Goal: Contribute content: Add original content to the website for others to see

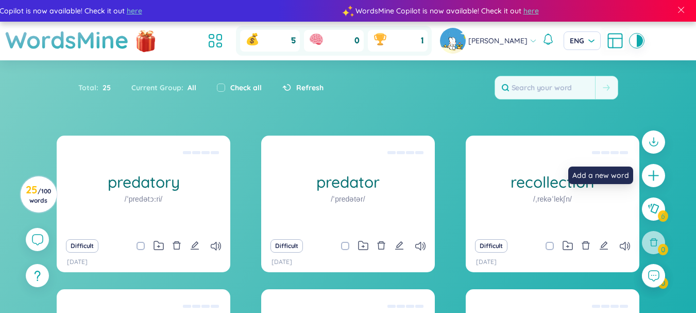
click at [649, 168] on div at bounding box center [653, 175] width 23 height 23
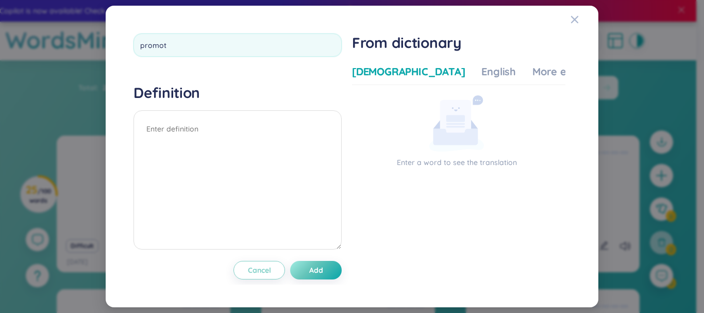
type input "promote"
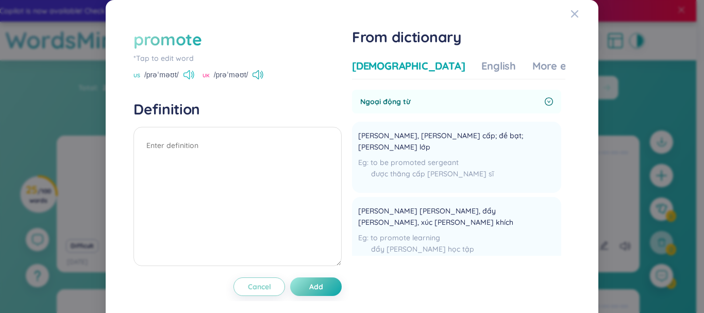
click at [191, 72] on icon at bounding box center [188, 74] width 11 height 9
click at [401, 133] on span "[PERSON_NAME], [PERSON_NAME] cấp; đề bạt; [PERSON_NAME] lớp" at bounding box center [449, 141] width 183 height 23
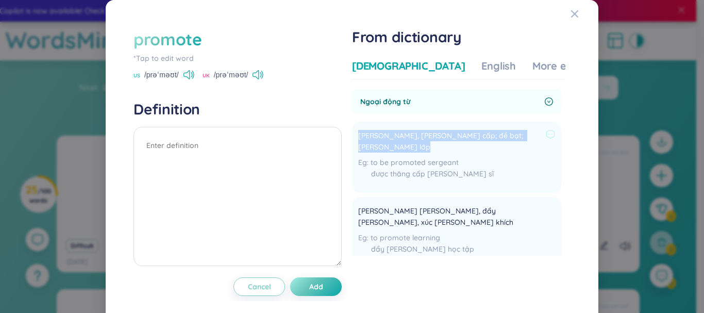
click at [401, 133] on span "[PERSON_NAME], [PERSON_NAME] cấp; đề bạt; [PERSON_NAME] lớp" at bounding box center [449, 141] width 183 height 23
copy div "[PERSON_NAME], [PERSON_NAME] cấp; đề bạt; [PERSON_NAME] lớp"
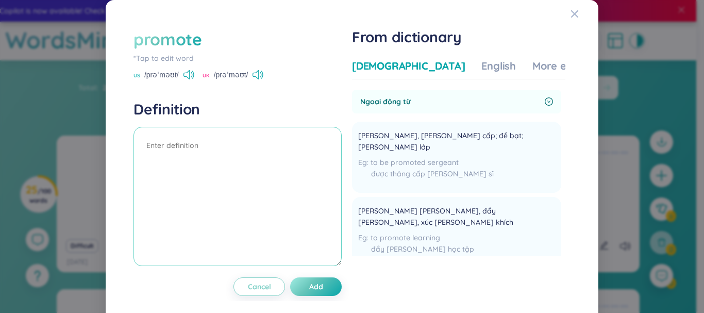
click at [247, 152] on textarea at bounding box center [237, 196] width 208 height 139
paste textarea "[PERSON_NAME], [PERSON_NAME] cấp; đề bạt; [PERSON_NAME] lớp"
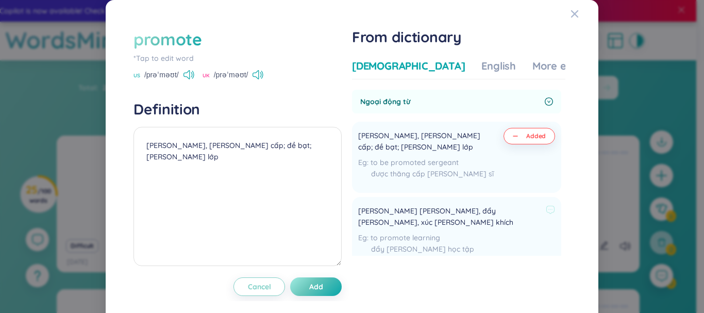
click at [437, 215] on span "[PERSON_NAME] [PERSON_NAME], đẩy [PERSON_NAME], xúc [PERSON_NAME] khích" at bounding box center [449, 216] width 183 height 23
click at [405, 213] on span "[PERSON_NAME] [PERSON_NAME], đẩy [PERSON_NAME], xúc [PERSON_NAME] khích" at bounding box center [449, 216] width 183 height 23
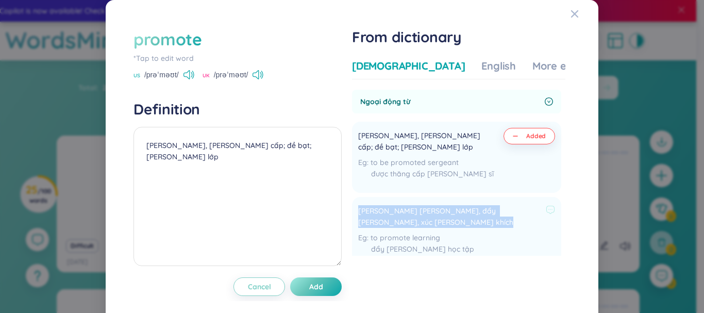
click at [405, 213] on span "[PERSON_NAME] [PERSON_NAME], đẩy [PERSON_NAME], xúc [PERSON_NAME] khích" at bounding box center [449, 216] width 183 height 23
copy div "[PERSON_NAME] [PERSON_NAME], đẩy [PERSON_NAME], xúc [PERSON_NAME] khích"
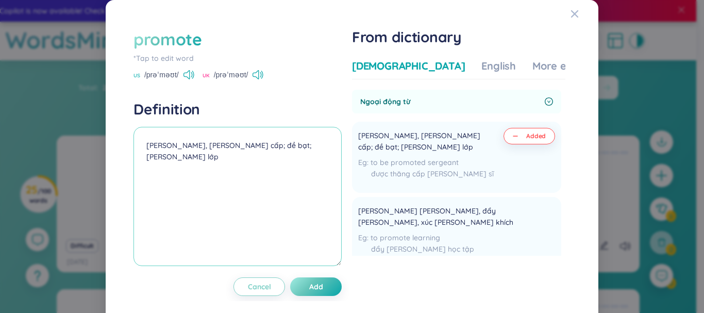
click at [214, 160] on textarea "[PERSON_NAME], [PERSON_NAME] cấp; đề bạt; [PERSON_NAME] lớp" at bounding box center [237, 196] width 208 height 139
paste textarea "[PERSON_NAME] [PERSON_NAME], đẩy [PERSON_NAME], xúc [PERSON_NAME] khích"
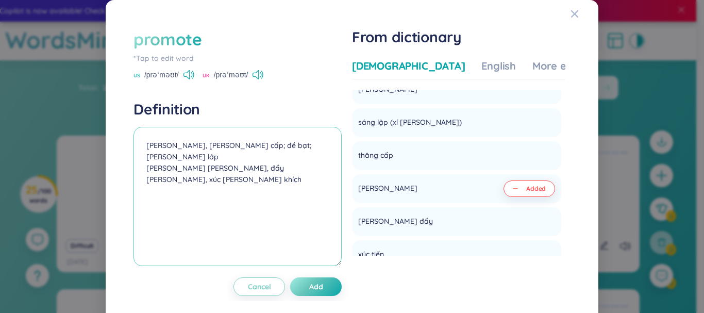
scroll to position [1229, 0]
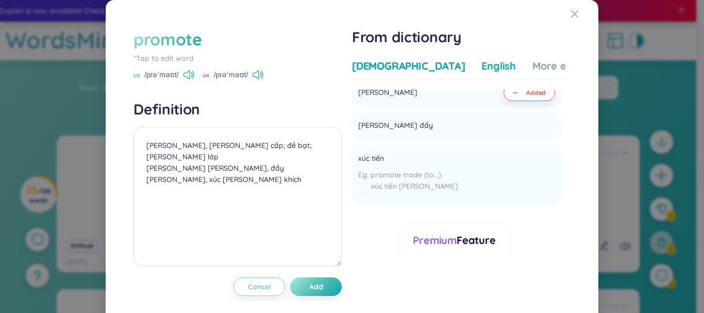
click at [481, 67] on div "English" at bounding box center [498, 66] width 35 height 14
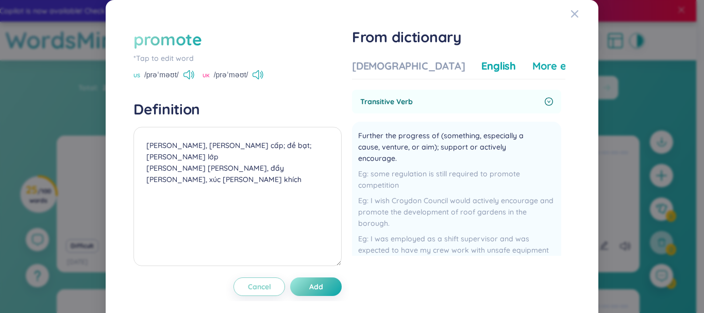
click at [532, 65] on div "More examples" at bounding box center [569, 66] width 75 height 14
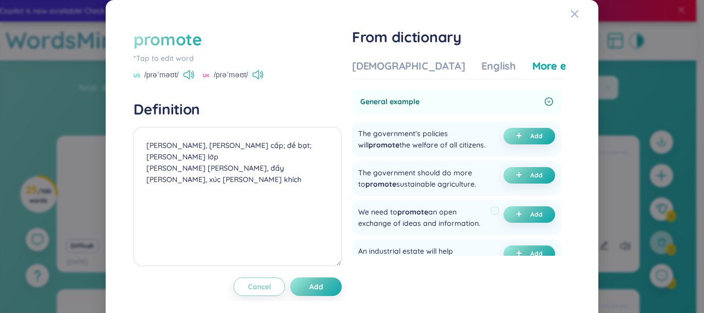
scroll to position [52, 0]
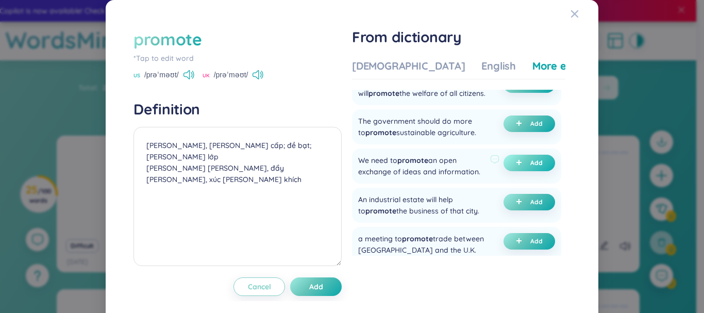
click at [530, 167] on span "Add" at bounding box center [536, 163] width 12 height 8
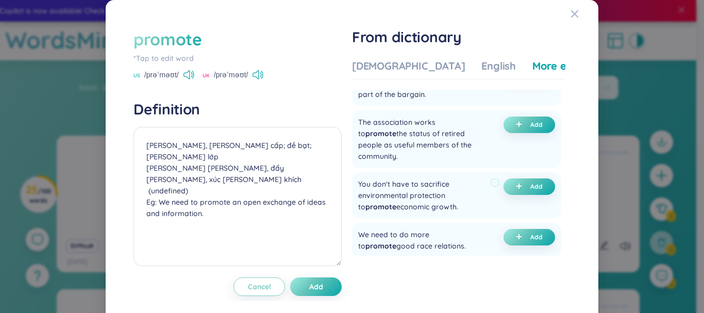
scroll to position [309, 0]
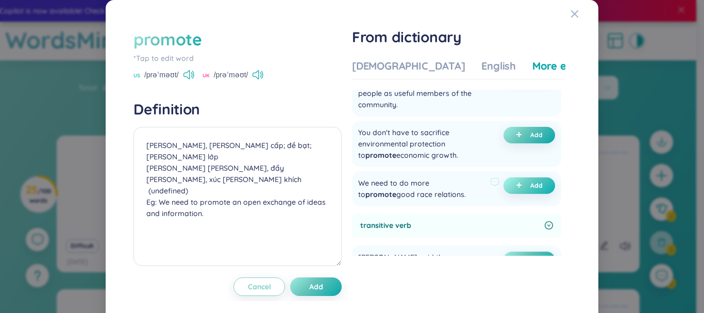
click at [530, 190] on span "Add" at bounding box center [536, 185] width 12 height 8
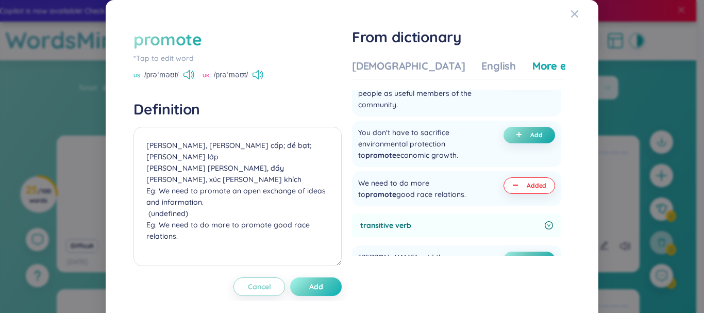
click at [330, 285] on button "Add" at bounding box center [316, 286] width 52 height 19
type textarea "[PERSON_NAME], [PERSON_NAME] cấp; đề bạt; [PERSON_NAME] lớp [PERSON_NAME] [PERS…"
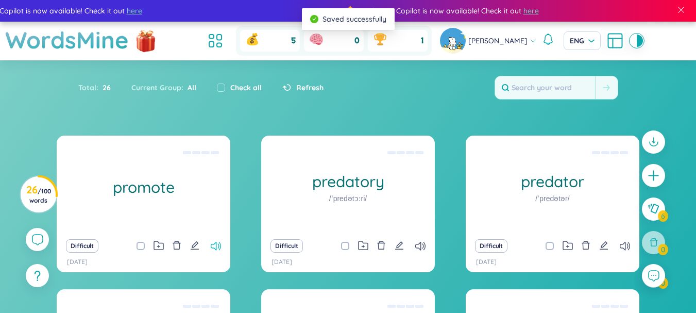
click at [211, 244] on icon at bounding box center [216, 246] width 10 height 9
click at [196, 246] on icon "edit" at bounding box center [194, 245] width 9 height 9
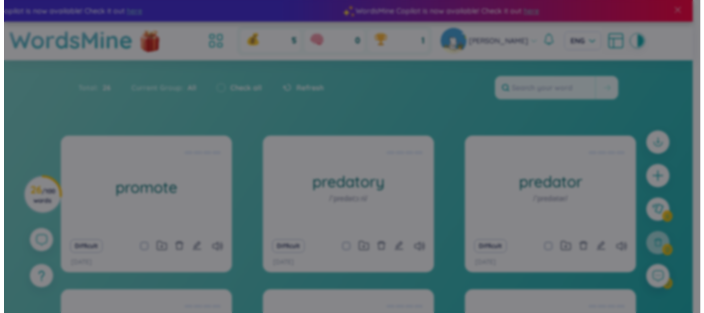
scroll to position [332, 0]
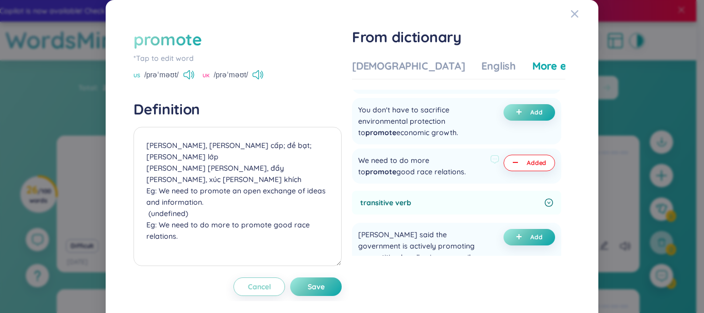
click at [434, 177] on div "We need to do more to promote good race relations." at bounding box center [422, 166] width 128 height 23
click at [434, 173] on div "We need to do more to promote good race relations." at bounding box center [422, 166] width 128 height 23
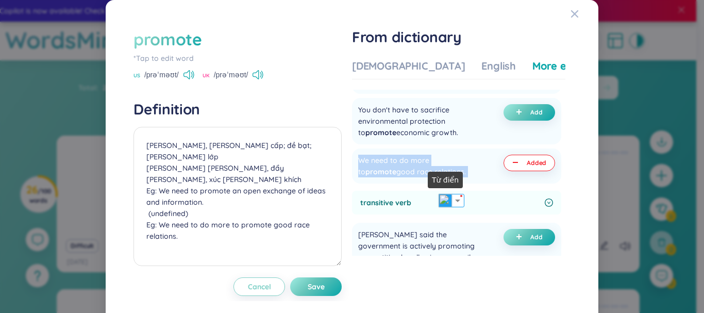
click at [450, 198] on img at bounding box center [445, 200] width 13 height 13
click at [461, 177] on div "We need to do more to promote good race relations." at bounding box center [422, 166] width 128 height 23
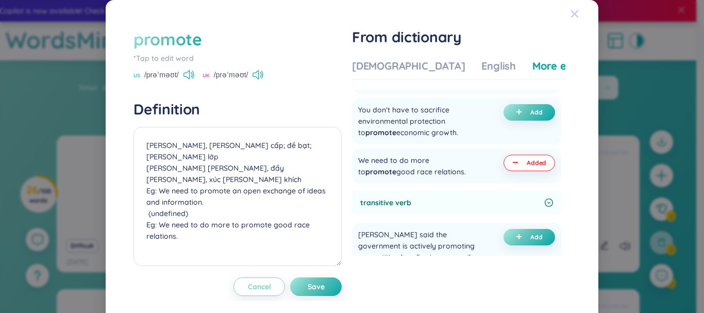
click at [570, 19] on div "Close" at bounding box center [574, 14] width 8 height 28
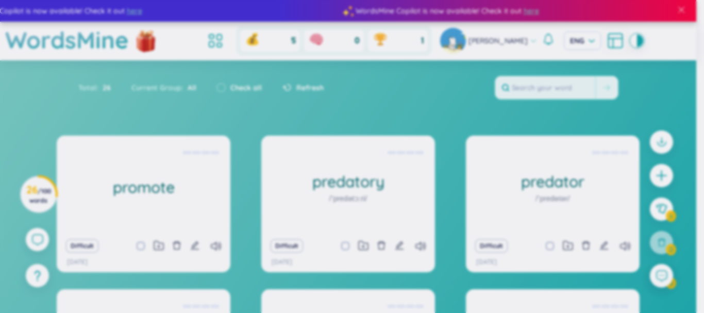
click at [657, 173] on body "WordsMine Copilot is now available! Check it out here WordsMine Copilot is now …" at bounding box center [348, 156] width 696 height 313
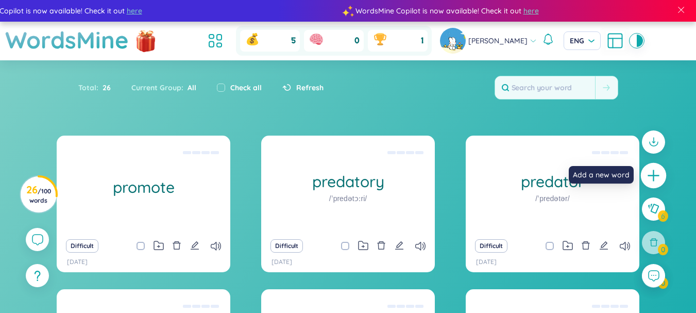
click at [656, 180] on icon "plus" at bounding box center [654, 176] width 14 height 14
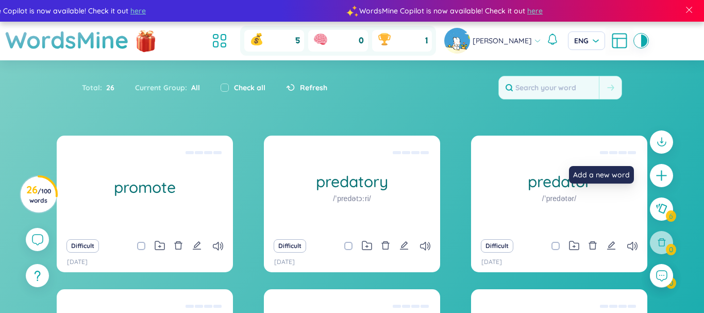
scroll to position [14, 0]
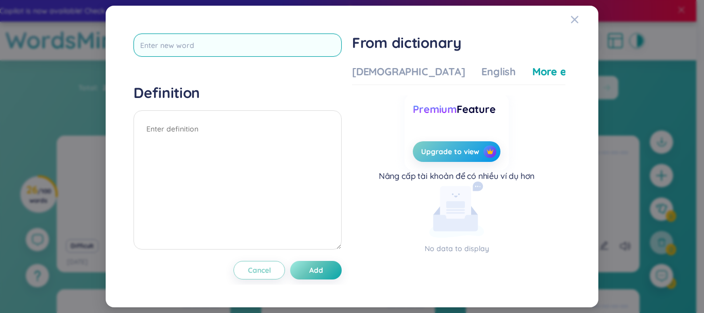
click at [262, 45] on input "text" at bounding box center [237, 44] width 208 height 23
type input "income"
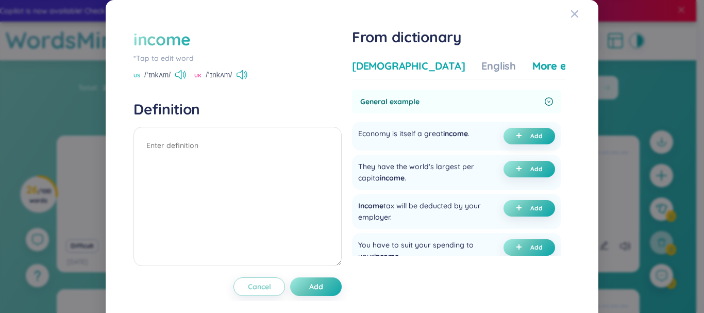
click at [397, 69] on div "[DEMOGRAPHIC_DATA]" at bounding box center [408, 66] width 113 height 14
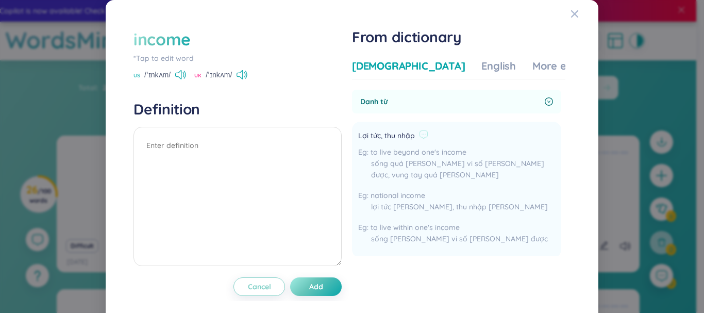
click at [391, 132] on span "Lợi tức, thu nhập" at bounding box center [386, 136] width 57 height 12
drag, startPoint x: 390, startPoint y: 133, endPoint x: 383, endPoint y: 138, distance: 8.1
copy div "Lợi tức, thu nhập"
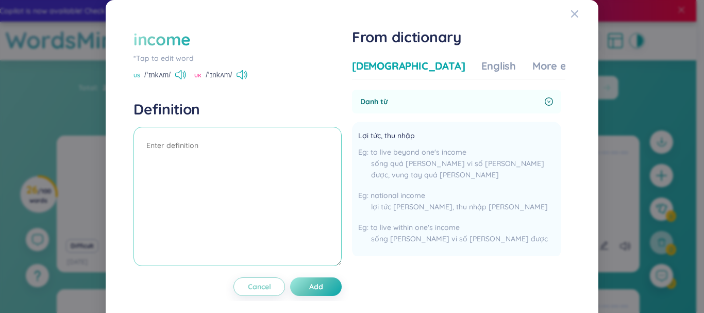
click at [221, 145] on textarea at bounding box center [237, 196] width 208 height 139
paste textarea "Lợi tức, thu nhập"
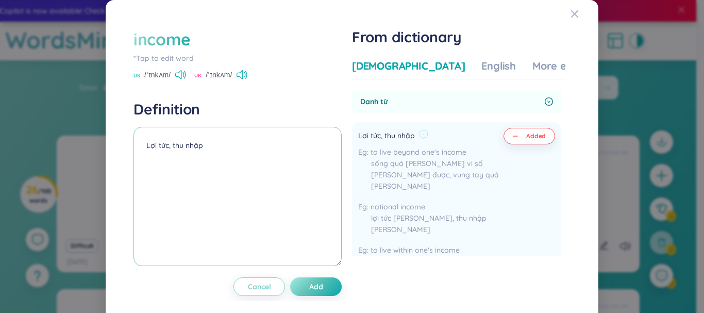
scroll to position [103, 0]
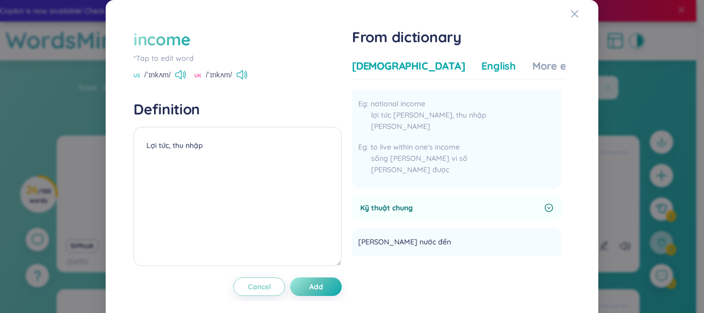
click at [481, 66] on div "English" at bounding box center [498, 66] width 35 height 14
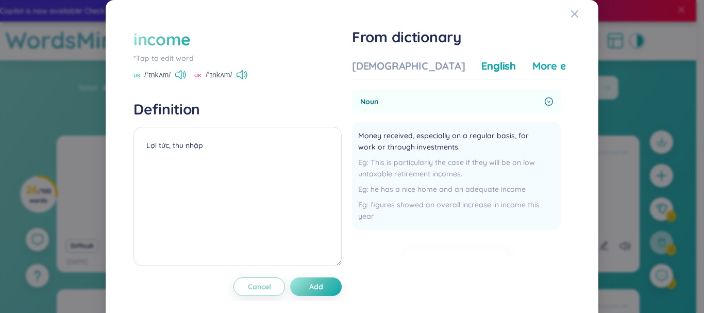
click at [532, 71] on div "More examples" at bounding box center [569, 66] width 75 height 14
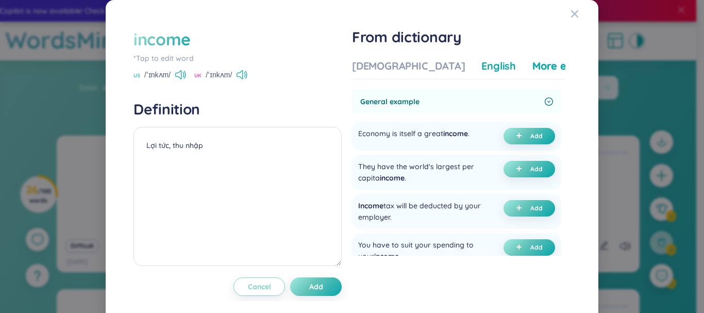
click at [481, 72] on div "English" at bounding box center [498, 66] width 35 height 14
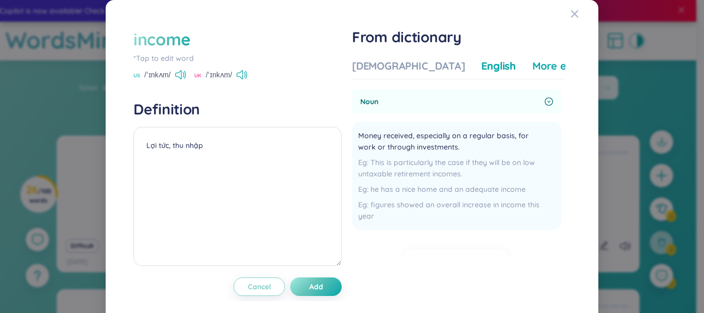
click at [532, 62] on div "More examples" at bounding box center [569, 66] width 75 height 14
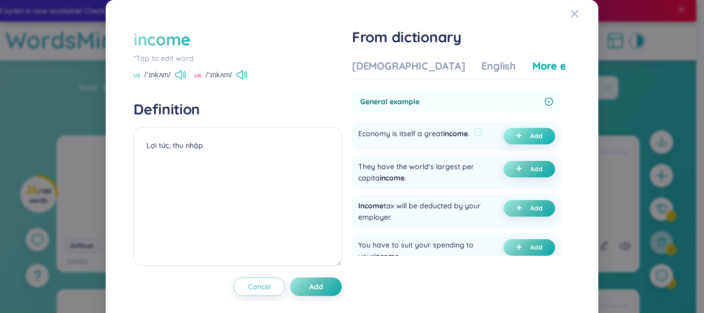
click at [516, 133] on span "plus" at bounding box center [521, 135] width 10 height 7
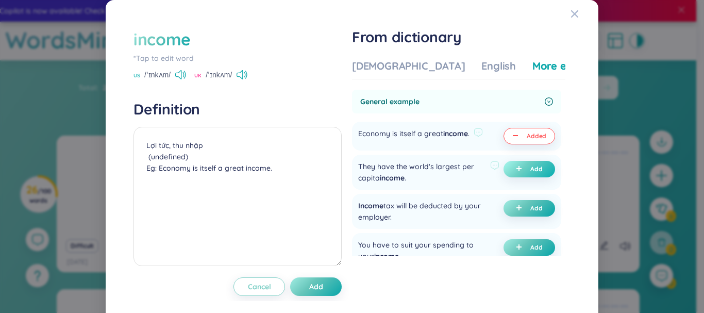
click at [531, 169] on span "Add" at bounding box center [536, 169] width 12 height 8
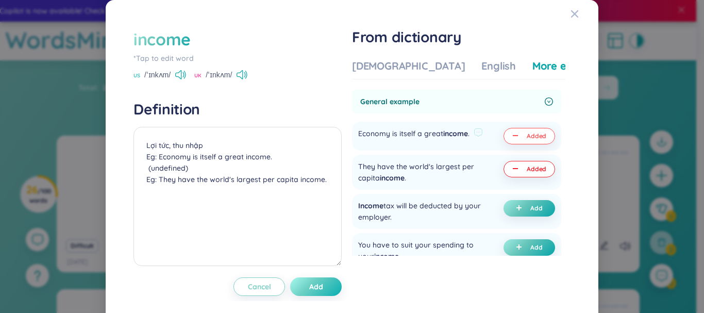
click at [300, 287] on button "Add" at bounding box center [316, 286] width 52 height 19
type textarea "Lợi tức, thu nhập Eg: Economy is itself a great income. (undefined) Eg: They ha…"
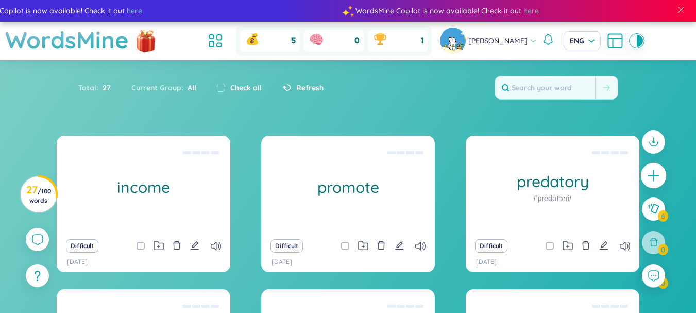
click at [648, 175] on icon "plus" at bounding box center [654, 176] width 14 height 14
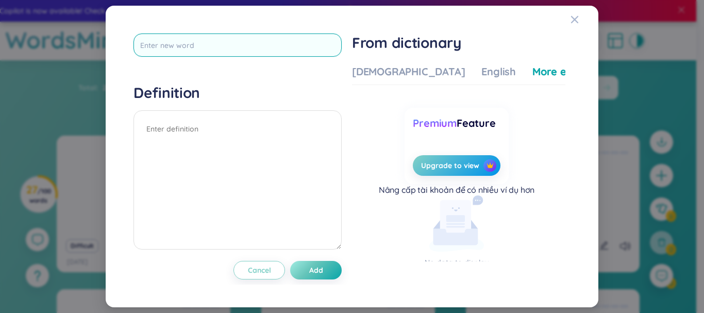
click at [235, 52] on input "text" at bounding box center [237, 44] width 208 height 23
type input "i"
type input "ìnluence"
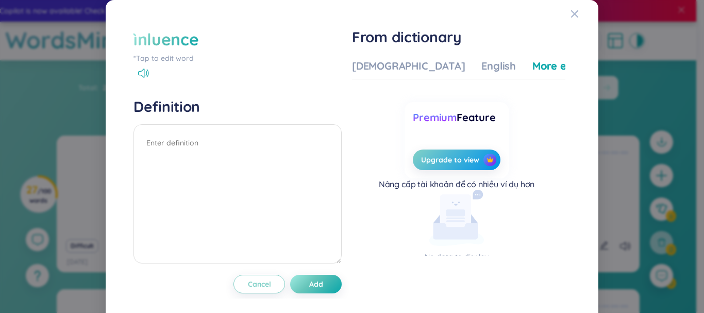
click at [175, 45] on div "ìnluence" at bounding box center [165, 39] width 65 height 23
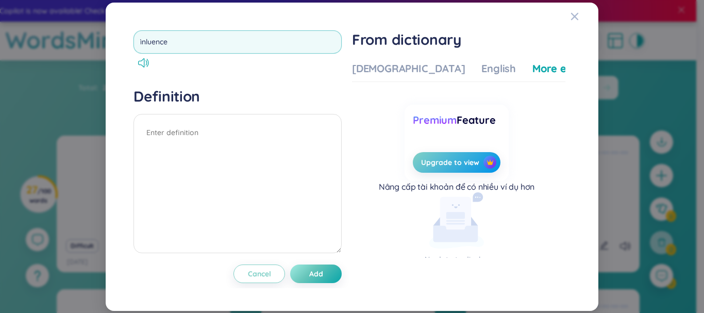
click at [148, 38] on input "ìnluence" at bounding box center [237, 41] width 208 height 23
type input "influence"
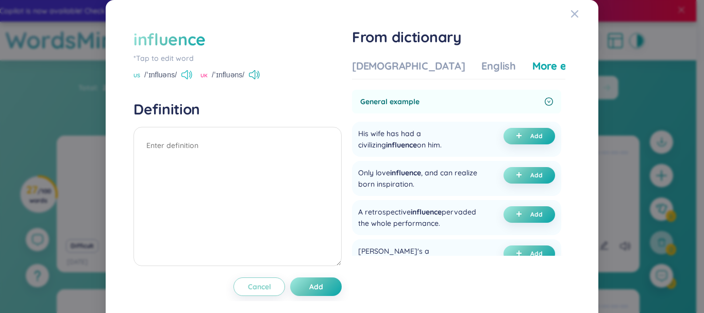
click at [189, 71] on icon at bounding box center [186, 74] width 11 height 9
click at [389, 70] on div "[DEMOGRAPHIC_DATA]" at bounding box center [408, 66] width 113 height 14
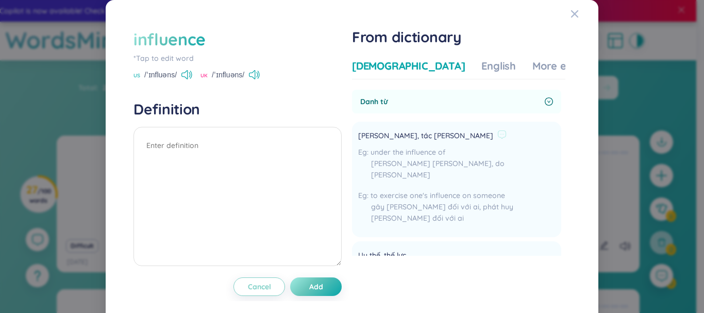
click at [407, 133] on span "[PERSON_NAME], tác [PERSON_NAME]" at bounding box center [425, 136] width 135 height 12
drag, startPoint x: 407, startPoint y: 133, endPoint x: 419, endPoint y: 135, distance: 13.0
click at [419, 135] on span "[PERSON_NAME], tác [PERSON_NAME]" at bounding box center [425, 136] width 135 height 12
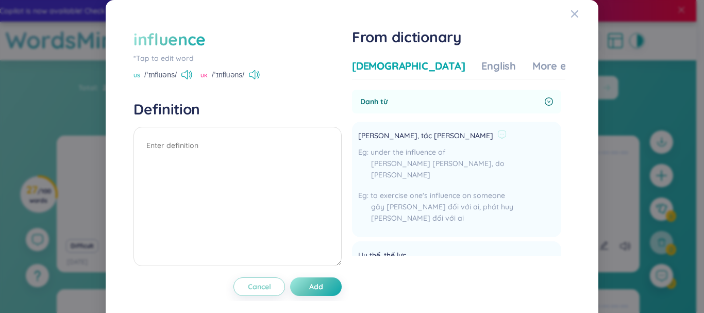
click at [409, 139] on span "[PERSON_NAME], tác [PERSON_NAME]" at bounding box center [425, 136] width 135 height 12
copy div "[PERSON_NAME], tác [PERSON_NAME]"
click at [209, 140] on textarea at bounding box center [237, 196] width 208 height 139
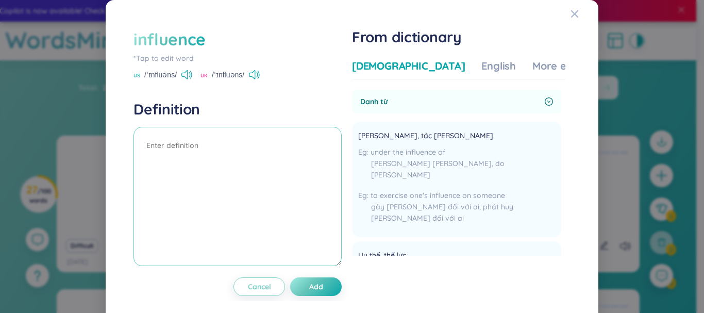
paste textarea "[PERSON_NAME], tác [PERSON_NAME]"
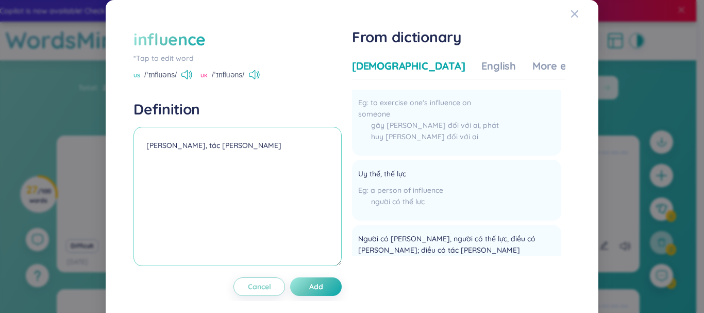
scroll to position [206, 0]
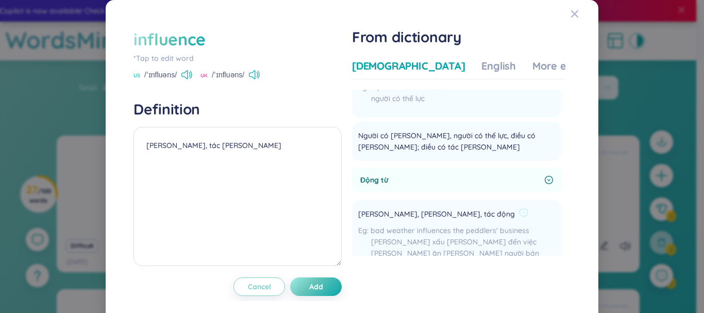
click at [434, 208] on span "[PERSON_NAME], [PERSON_NAME], tác động" at bounding box center [436, 214] width 157 height 12
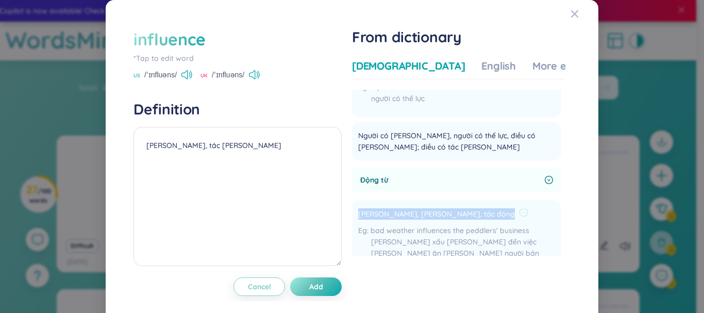
click at [435, 208] on span "[PERSON_NAME], [PERSON_NAME], tác động" at bounding box center [436, 214] width 157 height 12
copy div "[PERSON_NAME], [PERSON_NAME], tác động"
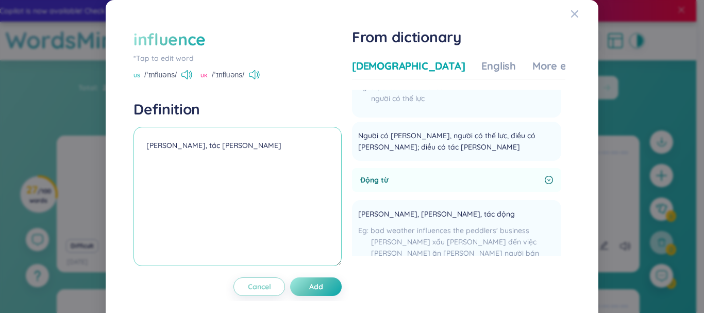
click at [188, 156] on textarea "[PERSON_NAME], tác [PERSON_NAME]" at bounding box center [237, 196] width 208 height 139
paste textarea "[PERSON_NAME], [PERSON_NAME], tác động"
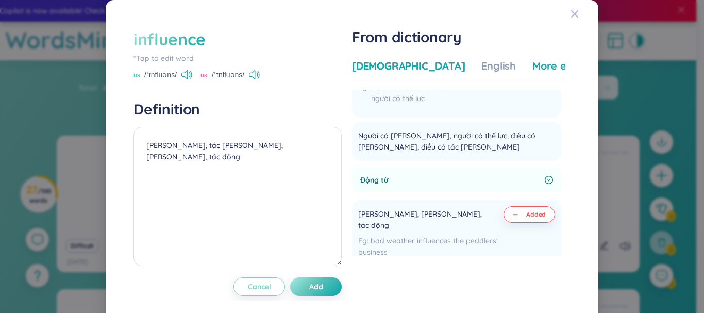
click at [532, 65] on div "More examples" at bounding box center [569, 66] width 75 height 14
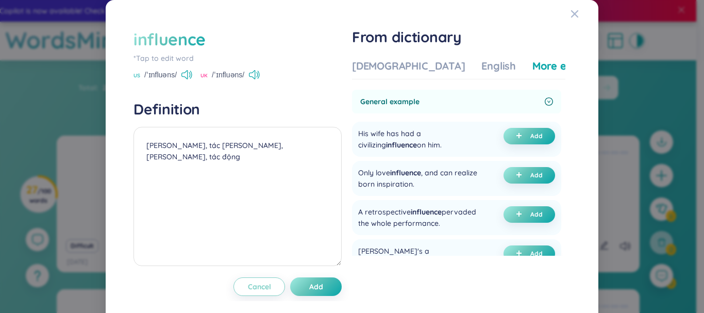
scroll to position [103, 0]
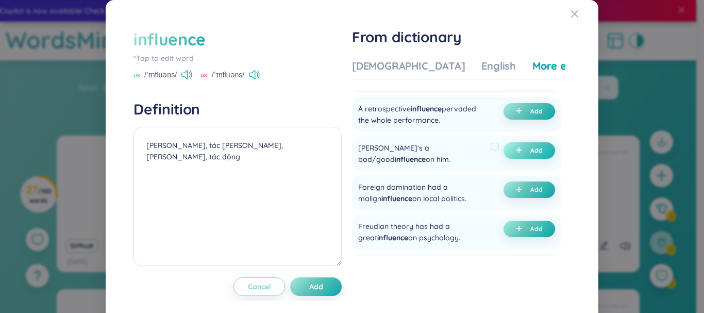
click at [530, 148] on span "Add" at bounding box center [536, 150] width 12 height 8
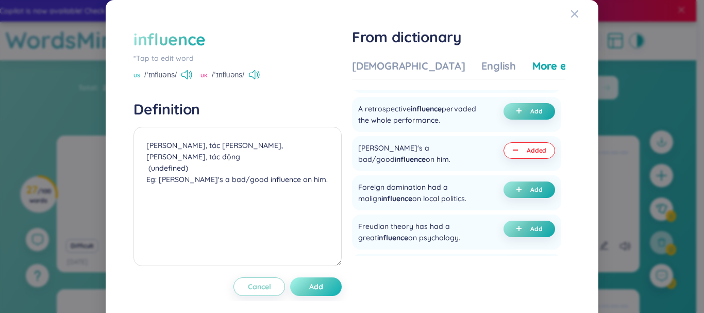
click at [312, 290] on span "Add" at bounding box center [316, 286] width 14 height 10
type textarea "[PERSON_NAME], tác [PERSON_NAME], [PERSON_NAME], tác động (undefined) Eg: [PERS…"
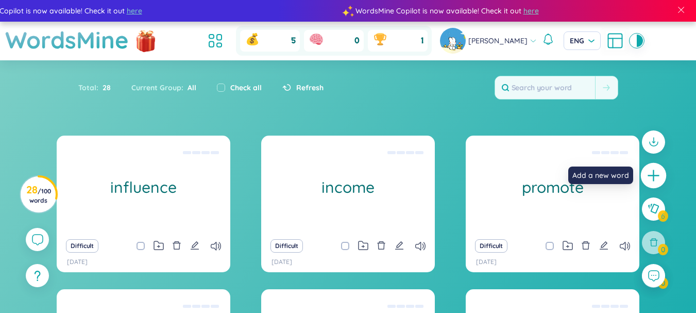
click at [650, 178] on icon "plus" at bounding box center [654, 176] width 14 height 14
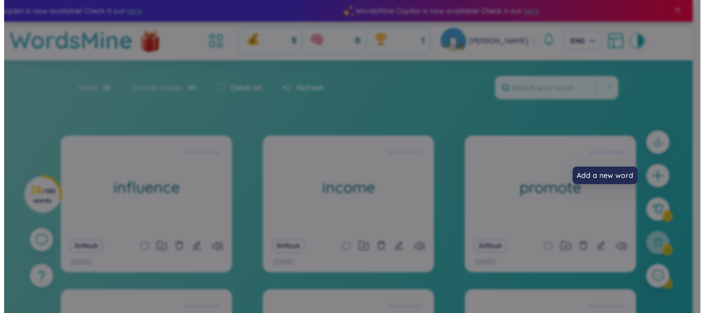
scroll to position [14, 0]
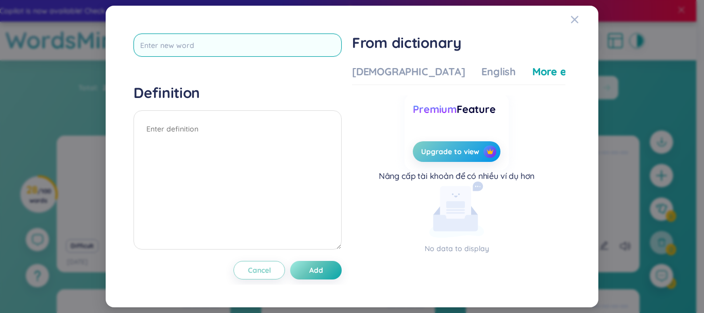
click at [214, 52] on input "text" at bounding box center [237, 44] width 208 height 23
type input "negect"
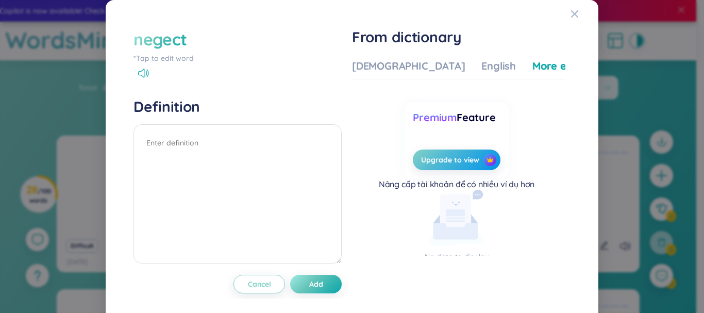
click at [175, 39] on div "negect" at bounding box center [160, 39] width 54 height 23
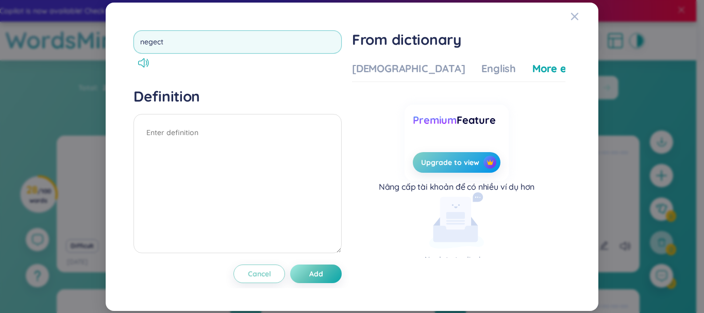
click at [153, 43] on input "negect" at bounding box center [237, 41] width 208 height 23
type input "neglect"
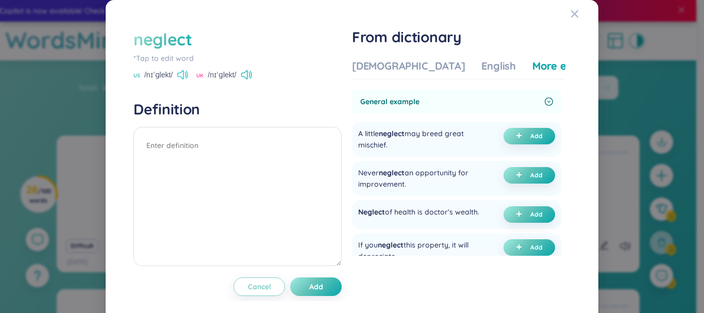
click at [188, 74] on icon at bounding box center [182, 74] width 11 height 9
click at [373, 59] on div "[DEMOGRAPHIC_DATA]" at bounding box center [408, 66] width 113 height 14
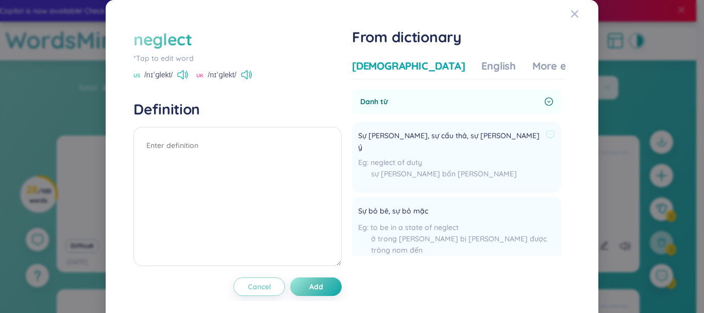
click at [423, 141] on span "Sự [PERSON_NAME], sự cẩu thả, sự [PERSON_NAME] ý" at bounding box center [449, 141] width 183 height 23
click at [422, 136] on span "Sự [PERSON_NAME], sự cẩu thả, sự [PERSON_NAME] ý" at bounding box center [449, 141] width 183 height 23
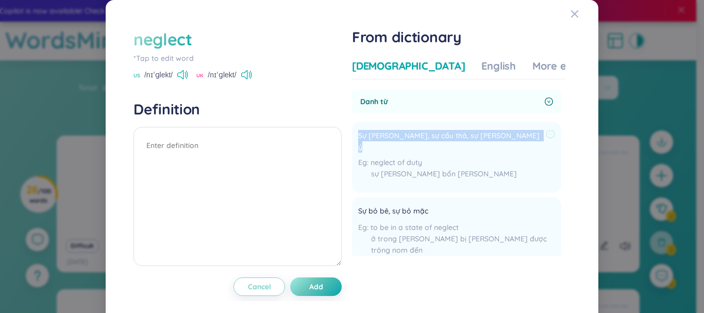
click at [422, 136] on span "Sự [PERSON_NAME], sự cẩu thả, sự [PERSON_NAME] ý" at bounding box center [449, 141] width 183 height 23
copy div "Sự [PERSON_NAME], sự cẩu thả, sự [PERSON_NAME] ý"
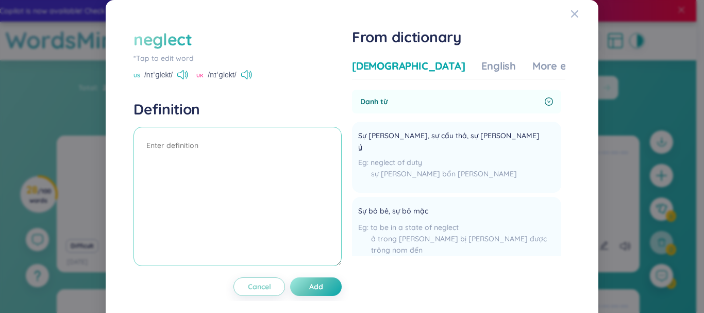
click at [213, 150] on textarea at bounding box center [237, 196] width 208 height 139
paste textarea "Sự [PERSON_NAME], sự cẩu thả, sự [PERSON_NAME] ý"
type textarea "Sự [PERSON_NAME], sự cẩu thả, sự [PERSON_NAME] ý"
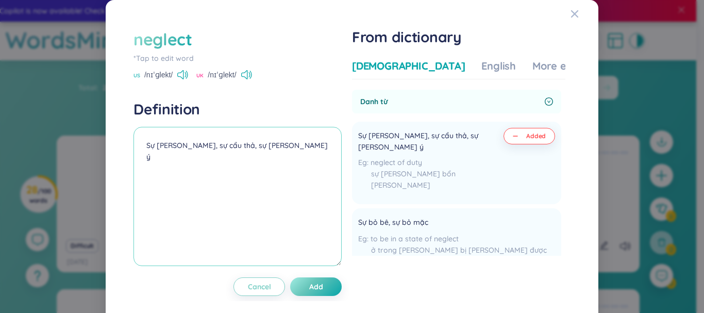
drag, startPoint x: 318, startPoint y: 144, endPoint x: 110, endPoint y: 146, distance: 207.7
click at [110, 146] on div "neglect *Tap to edit word US /nɪˈɡlekt/ UK /nɪˈɡlekt/ Definition Sự [PERSON_NAM…" at bounding box center [352, 162] width 493 height 324
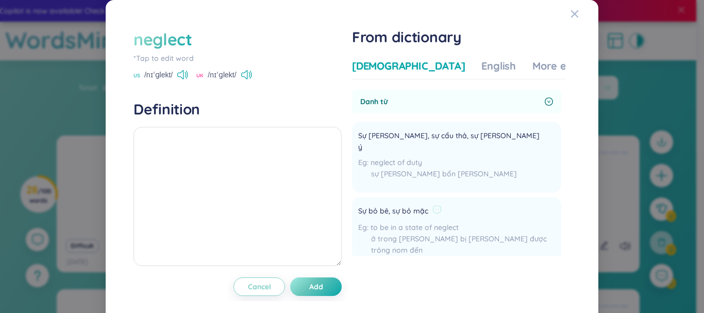
click at [400, 205] on span "Sự bỏ bê, sự bỏ mặc" at bounding box center [393, 211] width 70 height 12
copy div "Sự bỏ bê, sự bỏ mặc"
click at [251, 144] on textarea at bounding box center [237, 196] width 208 height 139
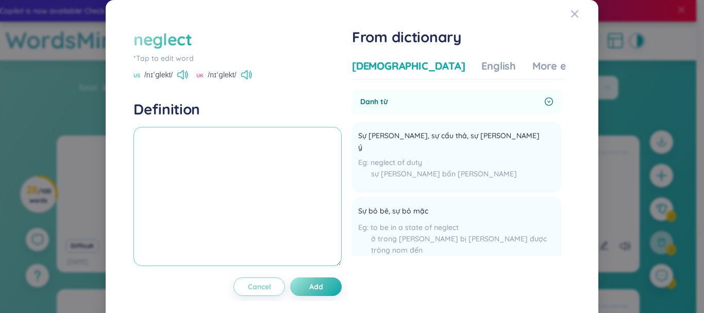
paste textarea "Sự bỏ bê, sự bỏ mặc"
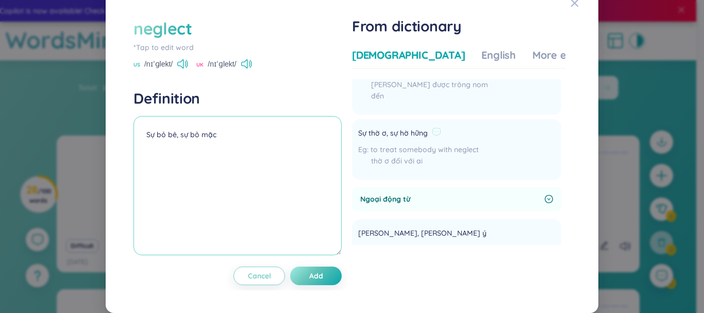
scroll to position [258, 0]
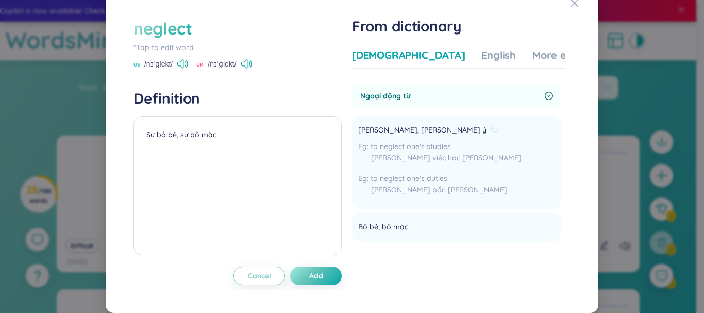
click at [408, 124] on span "[PERSON_NAME], [PERSON_NAME] ý" at bounding box center [422, 130] width 128 height 12
copy div "[PERSON_NAME], [PERSON_NAME] ý"
click at [264, 140] on textarea "Sự bỏ bê, sự bỏ mặc" at bounding box center [237, 185] width 208 height 139
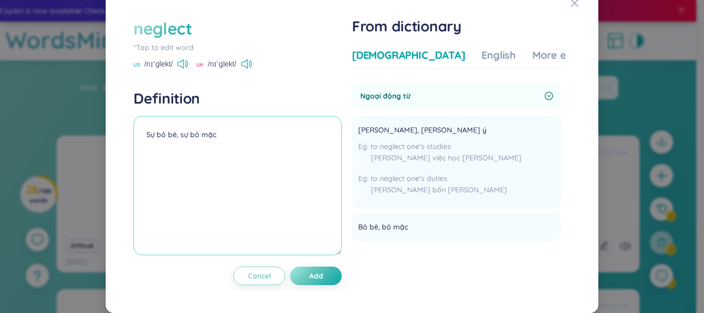
paste textarea "[PERSON_NAME], [PERSON_NAME] ý"
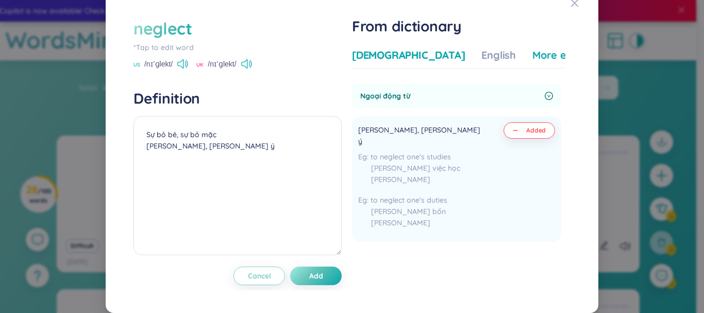
click at [532, 53] on div "More examples" at bounding box center [569, 55] width 75 height 14
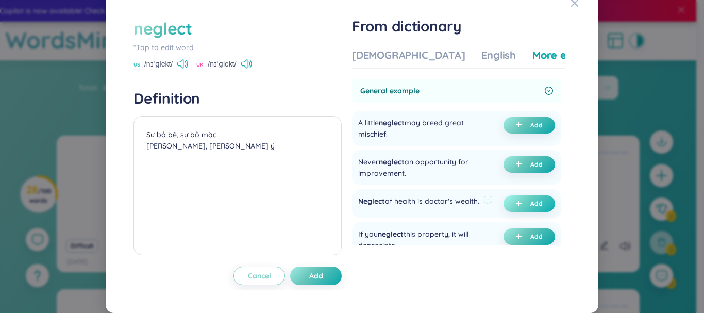
click at [516, 200] on icon "plus" at bounding box center [519, 203] width 6 height 6
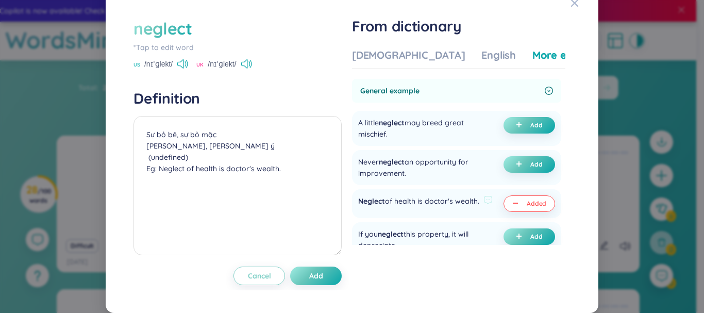
click at [417, 207] on div "Neglect of health is doctor's wealth." at bounding box center [418, 203] width 121 height 16
click at [421, 200] on div "Neglect of health is doctor's wealth." at bounding box center [418, 203] width 121 height 16
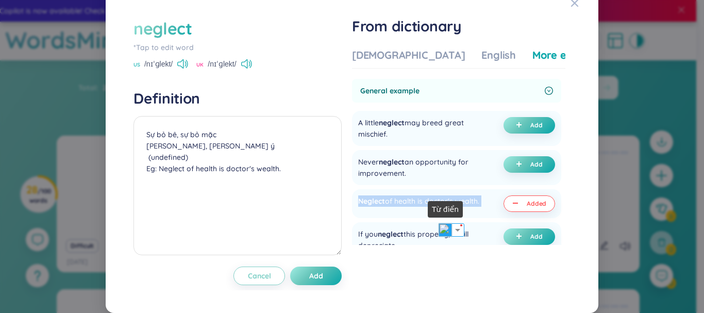
click at [445, 224] on img at bounding box center [445, 229] width 13 height 13
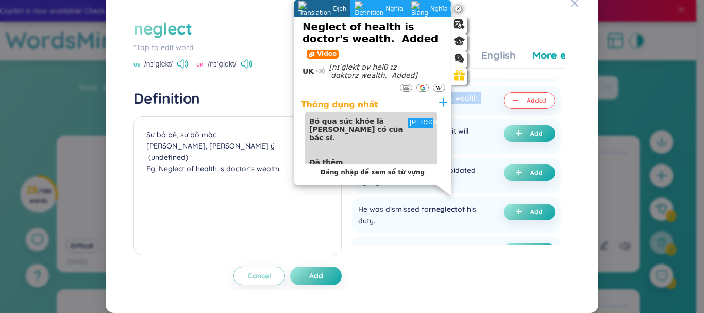
scroll to position [206, 0]
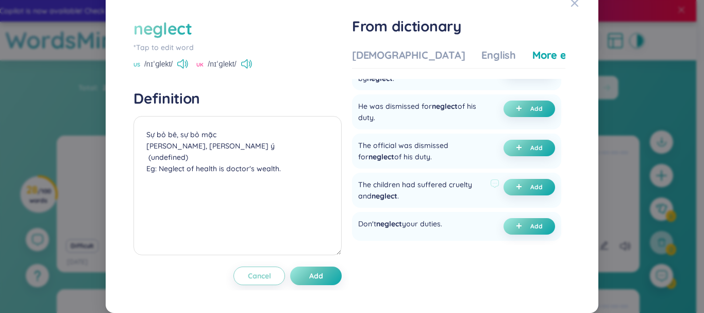
click at [470, 201] on div "The children had suffered cruelty and neglect ." at bounding box center [422, 190] width 128 height 23
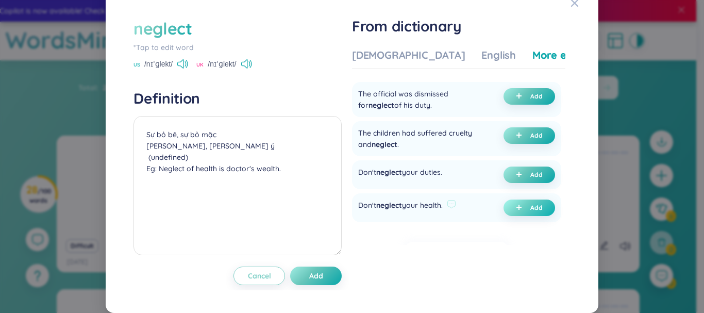
click at [531, 212] on span "Add" at bounding box center [536, 208] width 12 height 8
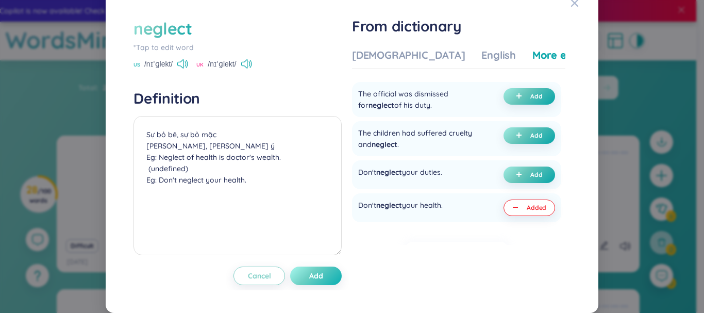
click at [322, 273] on button "Add" at bounding box center [316, 275] width 52 height 19
type textarea "Sự bỏ bê, sự bỏ mặc [PERSON_NAME], [PERSON_NAME] ý Eg: Neglect of health is doc…"
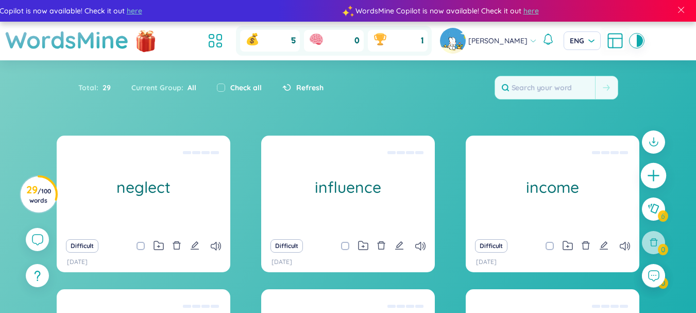
click at [648, 181] on icon "plus" at bounding box center [654, 176] width 14 height 14
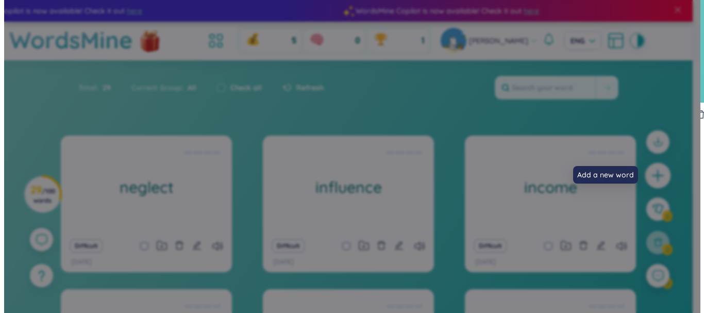
scroll to position [14, 0]
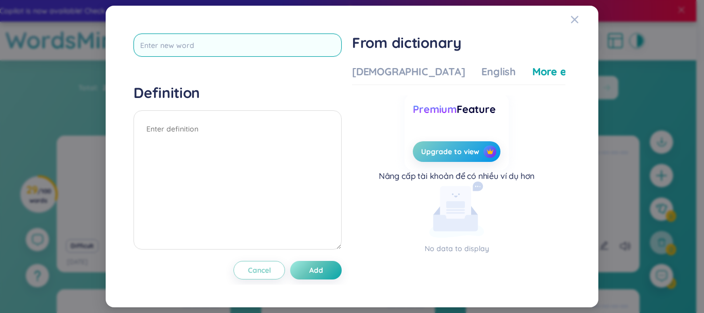
click at [154, 46] on input "text" at bounding box center [237, 44] width 208 height 23
type input "committee"
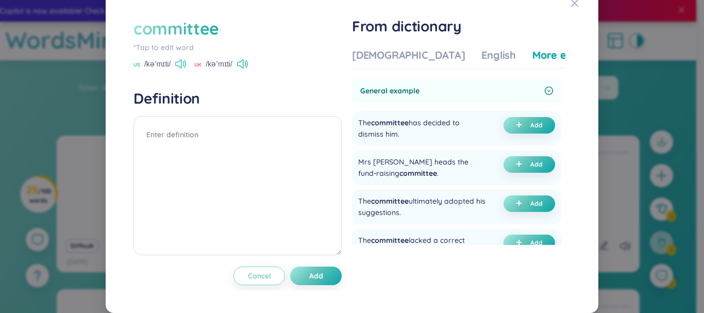
click at [185, 69] on icon at bounding box center [180, 63] width 11 height 9
click at [373, 59] on div "[DEMOGRAPHIC_DATA]" at bounding box center [408, 55] width 113 height 14
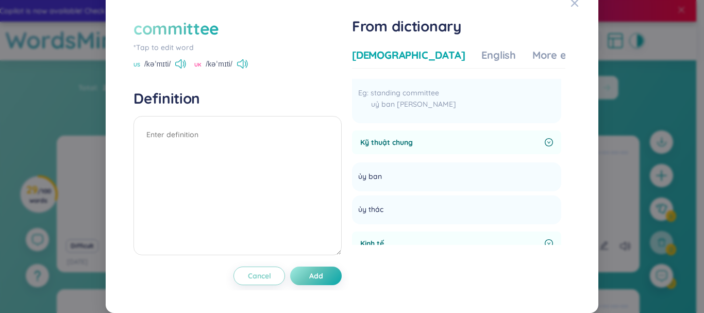
scroll to position [0, 0]
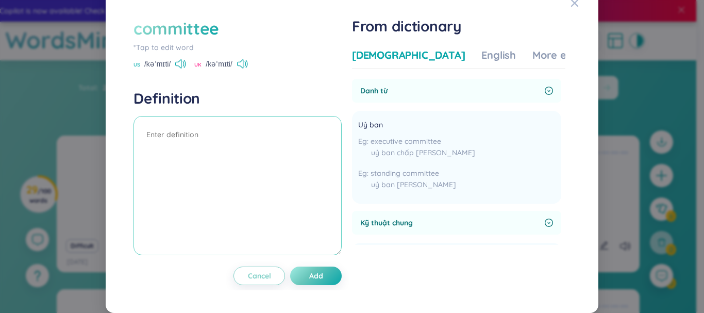
click at [247, 164] on textarea at bounding box center [237, 185] width 208 height 139
click at [474, 66] on div "Vietnamese English More examples" at bounding box center [479, 58] width 255 height 21
click at [532, 62] on div "More examples" at bounding box center [569, 55] width 75 height 14
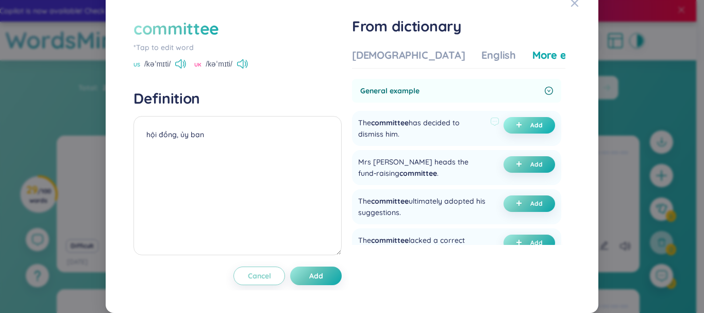
click at [530, 129] on span "Add" at bounding box center [536, 125] width 12 height 8
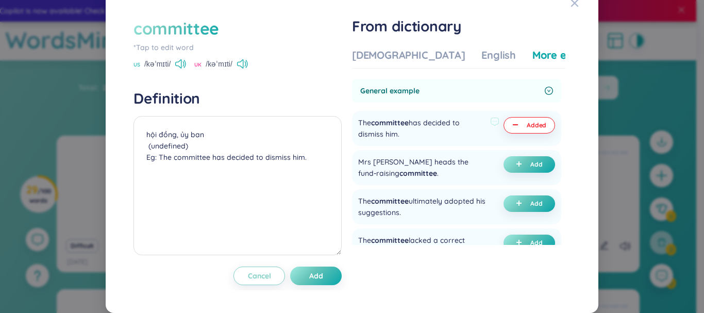
click at [376, 140] on div "The committee has decided to dismiss him." at bounding box center [422, 128] width 128 height 23
click at [365, 158] on img at bounding box center [364, 161] width 13 height 13
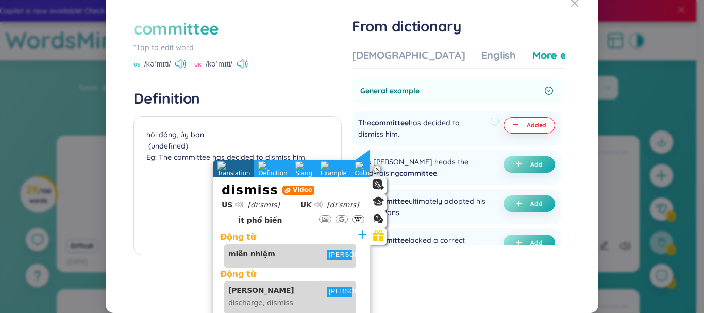
click at [409, 131] on div "The committee has decided to dismiss him." at bounding box center [422, 128] width 128 height 23
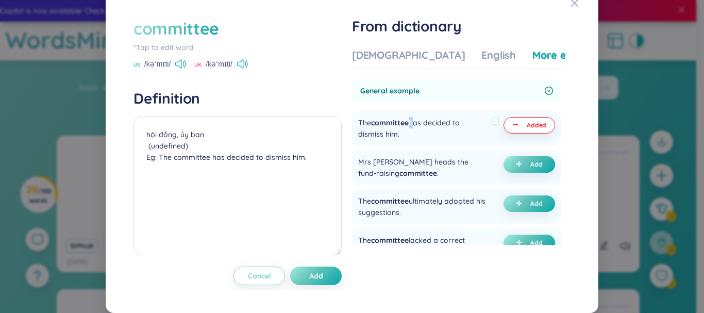
click at [409, 131] on div "The committee has decided to dismiss him." at bounding box center [422, 128] width 128 height 23
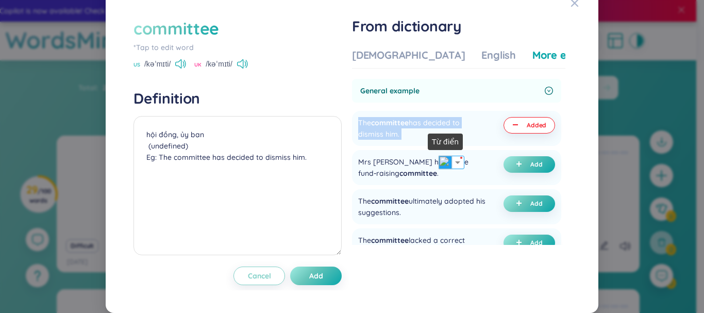
click at [443, 166] on img at bounding box center [445, 162] width 13 height 13
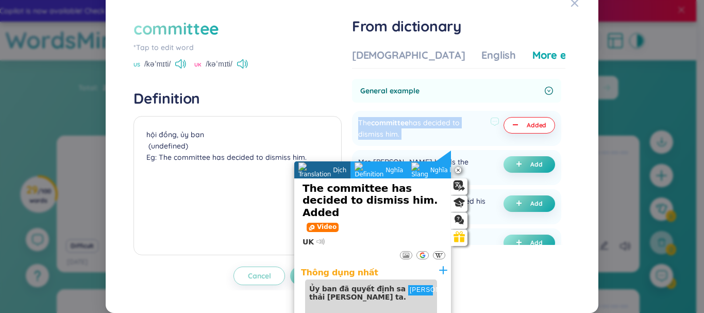
click at [476, 127] on div "The committee has decided to dismiss him. Added" at bounding box center [456, 128] width 209 height 35
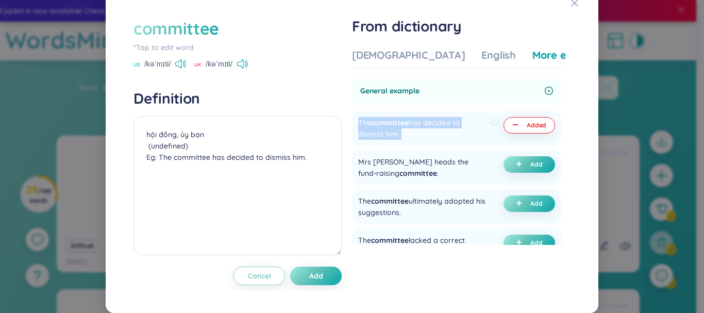
click at [457, 146] on div "The committee has decided to dismiss him. Added" at bounding box center [456, 128] width 209 height 35
click at [316, 281] on span "Add" at bounding box center [316, 276] width 14 height 10
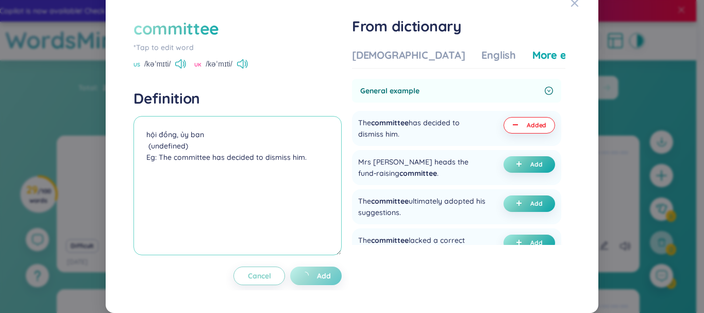
type textarea "hội đồng, ủy ban (undefined) Eg: The committee has decided to dismiss him."
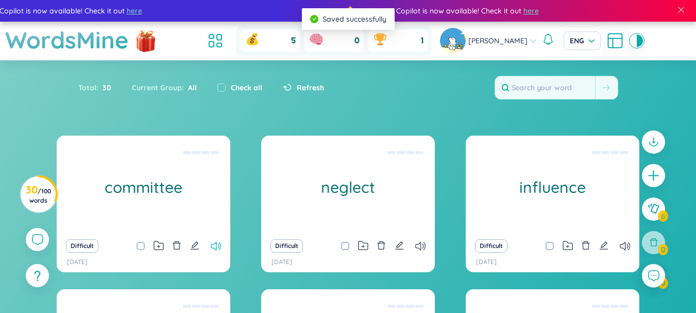
click at [218, 247] on icon at bounding box center [216, 246] width 10 height 9
click at [195, 247] on icon "edit" at bounding box center [194, 245] width 9 height 9
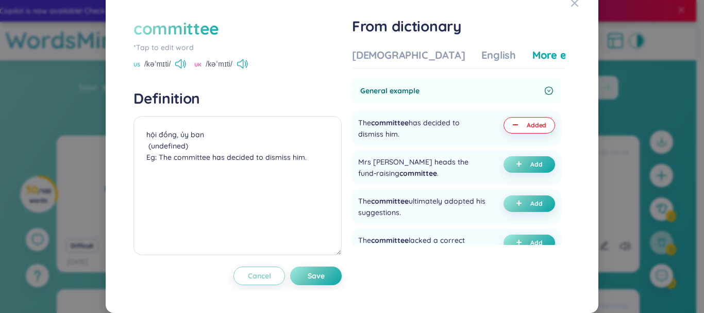
click at [641, 95] on div "committee *Tap to edit word US /kəˈmɪti/ UK /kəˈmɪti/ Definition hội đồng, ủy b…" at bounding box center [352, 156] width 704 height 313
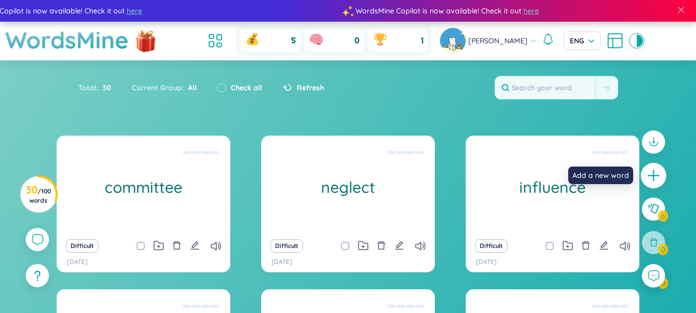
click at [650, 171] on icon "plus" at bounding box center [654, 176] width 14 height 14
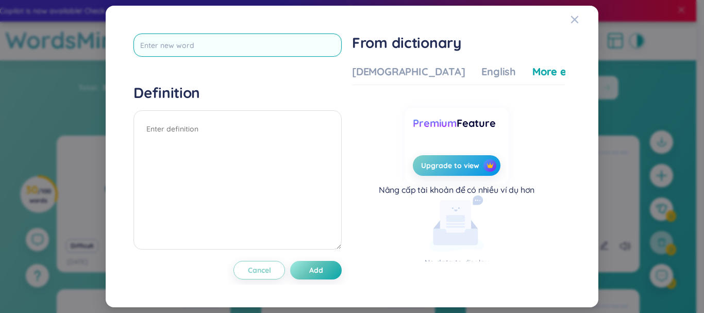
click at [218, 36] on input "text" at bounding box center [237, 44] width 208 height 23
type input "genuine"
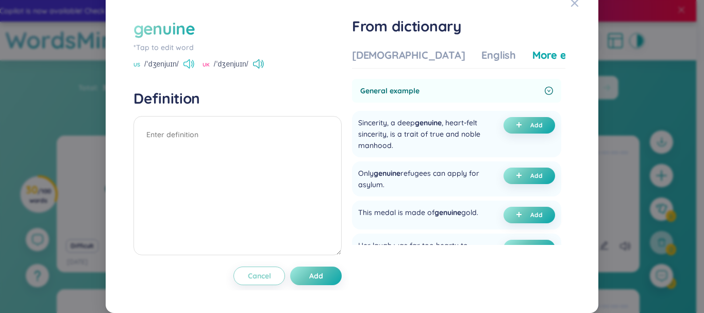
click at [188, 69] on icon at bounding box center [188, 63] width 11 height 9
click at [382, 92] on div "General example" at bounding box center [456, 91] width 209 height 24
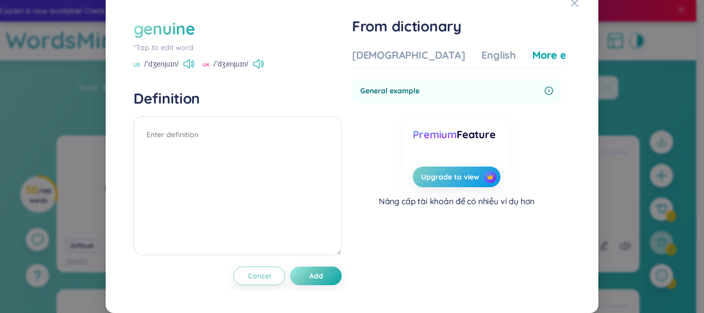
click at [394, 50] on div "From dictionary Vietnamese English More examples General example Sincerity, a d…" at bounding box center [458, 140] width 213 height 246
click at [392, 62] on div "[DEMOGRAPHIC_DATA]" at bounding box center [408, 55] width 113 height 14
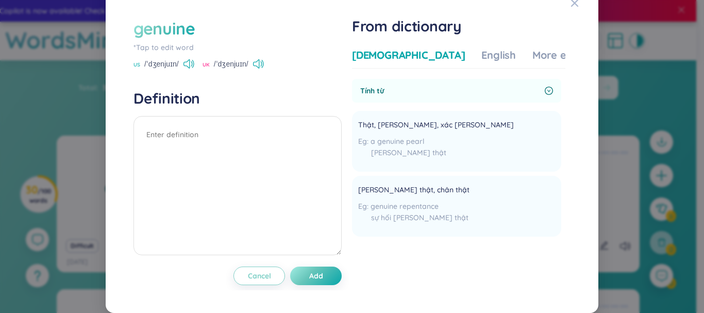
click at [513, 96] on span "Tính từ" at bounding box center [450, 90] width 180 height 11
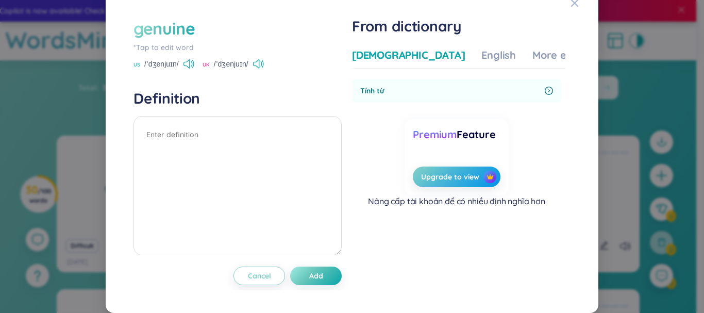
click at [513, 96] on span "Tính từ" at bounding box center [450, 90] width 180 height 11
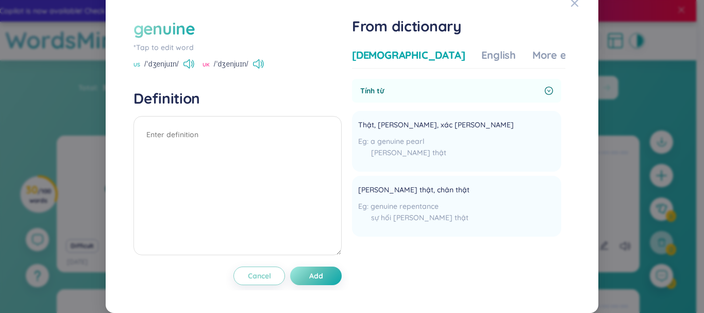
click at [159, 40] on div "genuine" at bounding box center [164, 28] width 62 height 23
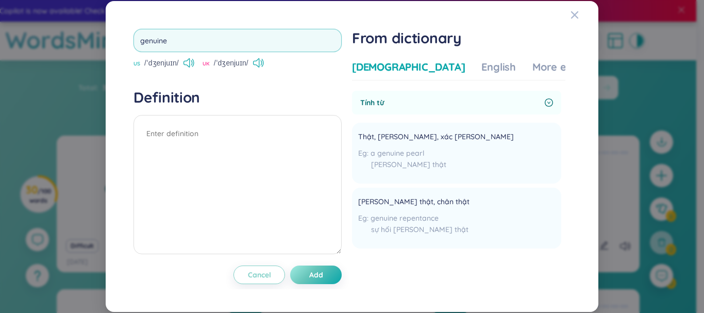
click at [189, 39] on input "genuine" at bounding box center [237, 40] width 208 height 23
type input "Genius"
click at [308, 224] on textarea at bounding box center [237, 184] width 208 height 139
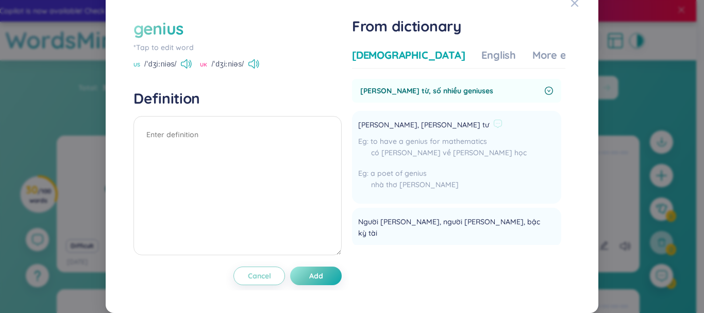
click at [405, 131] on span "[PERSON_NAME], [PERSON_NAME] tư" at bounding box center [423, 125] width 131 height 12
click at [404, 131] on span "[PERSON_NAME], [PERSON_NAME] tư" at bounding box center [423, 125] width 131 height 12
copy div "[PERSON_NAME], [PERSON_NAME] tư"
click at [300, 155] on textarea at bounding box center [237, 185] width 208 height 139
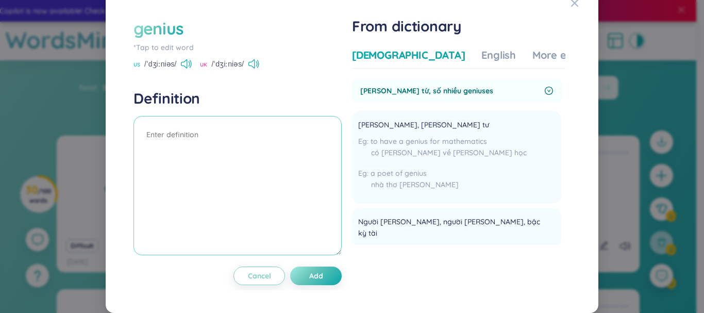
paste textarea "[PERSON_NAME], [PERSON_NAME] tư"
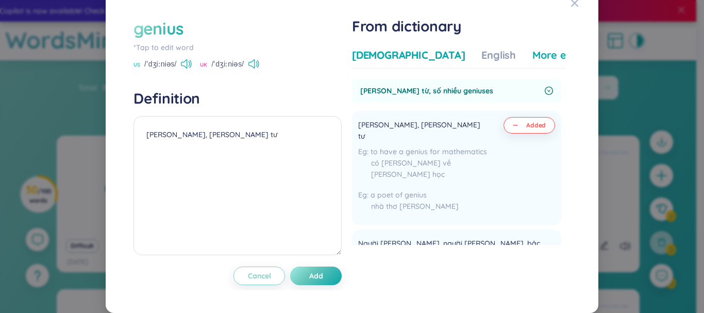
click at [532, 62] on div "More examples" at bounding box center [569, 55] width 75 height 14
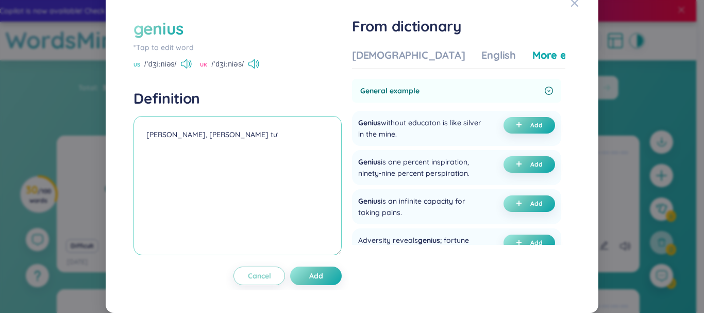
click at [251, 165] on textarea "[PERSON_NAME], [PERSON_NAME] tư" at bounding box center [237, 185] width 208 height 139
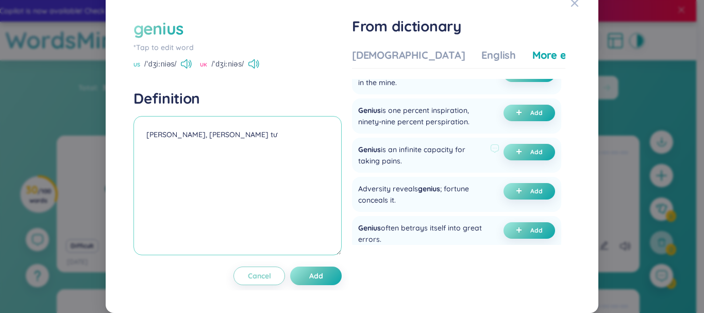
scroll to position [103, 0]
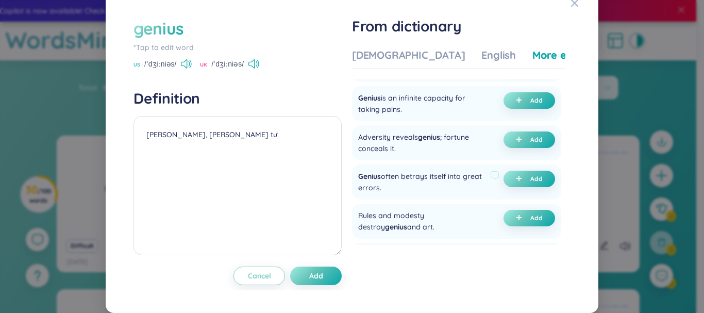
click at [448, 185] on div "Genius often betrays itself into great errors." at bounding box center [422, 182] width 128 height 23
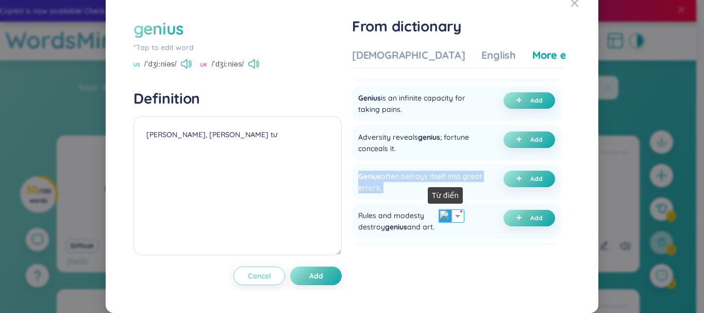
click at [445, 211] on img at bounding box center [445, 215] width 13 height 13
click at [576, 187] on div "genius *Tap to edit word US /ˈdʒiːniəs/ UK /ˈdʒiːniəs/ Definition [PERSON_NAME]…" at bounding box center [352, 151] width 468 height 299
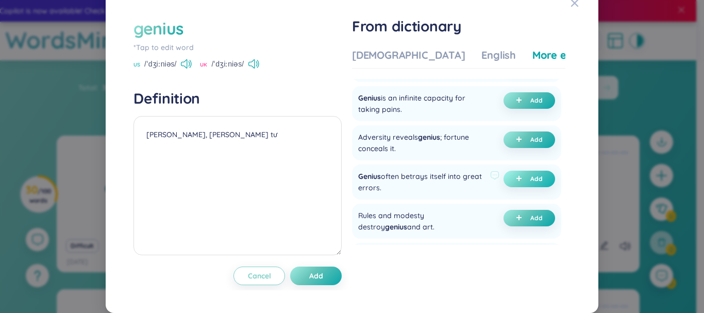
click at [537, 187] on button "Add" at bounding box center [529, 179] width 52 height 16
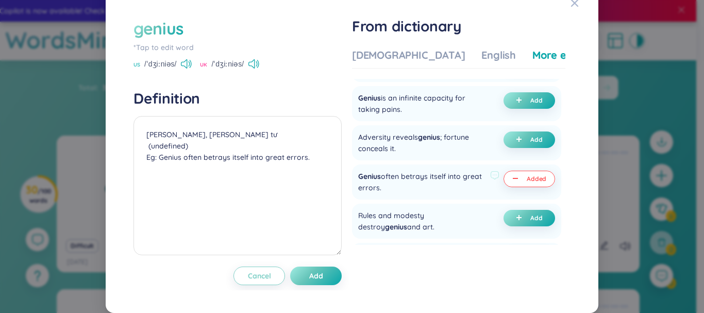
scroll to position [206, 0]
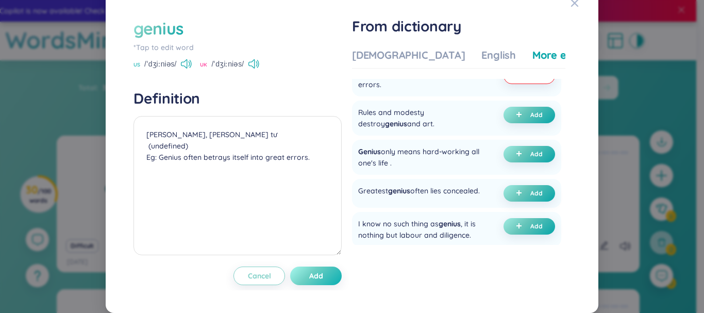
click at [325, 285] on button "Add" at bounding box center [316, 275] width 52 height 19
type textarea "[PERSON_NAME], [PERSON_NAME] tư (undefined) Eg: Genius often betrays itself int…"
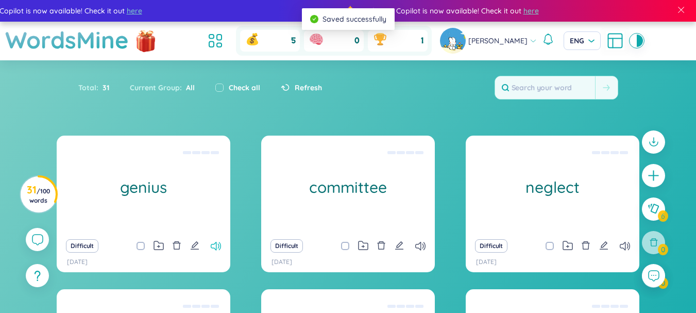
click at [211, 248] on icon at bounding box center [216, 246] width 10 height 9
click at [194, 248] on icon "edit" at bounding box center [194, 245] width 9 height 9
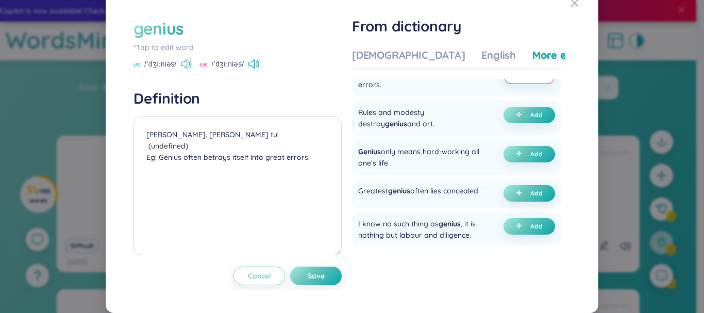
click at [181, 69] on icon at bounding box center [186, 63] width 11 height 9
click at [256, 66] on icon at bounding box center [257, 63] width 2 height 5
click at [626, 164] on div "genius *Tap to edit word US /ˈdʒiːniəs/ UK /ˈdʒiːniəs/ Definition [PERSON_NAME]…" at bounding box center [352, 156] width 704 height 313
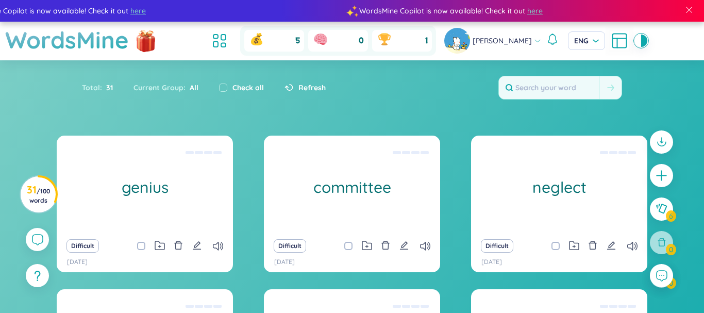
click at [669, 166] on div at bounding box center [661, 214] width 33 height 178
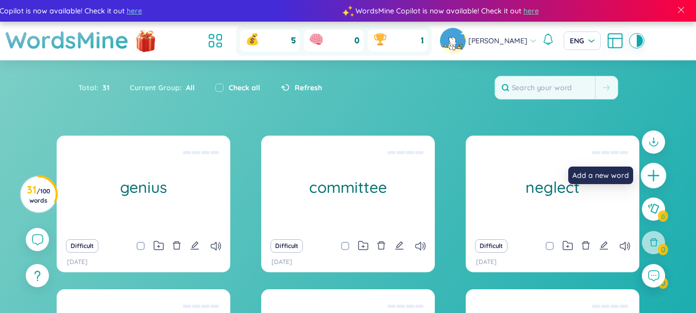
click at [644, 174] on div at bounding box center [654, 176] width 26 height 26
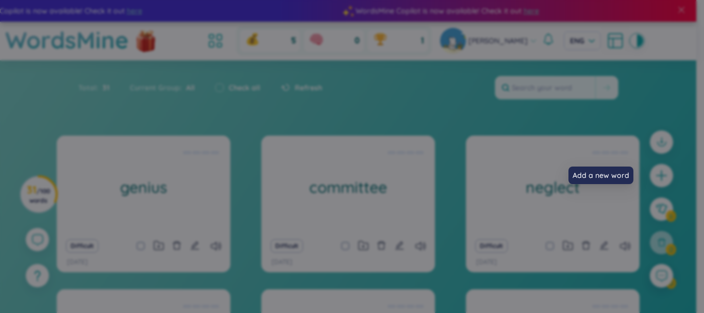
scroll to position [14, 0]
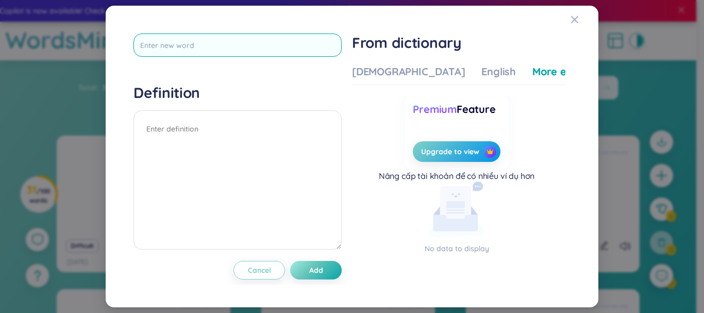
click at [262, 47] on input "text" at bounding box center [237, 44] width 208 height 23
type input "terrify"
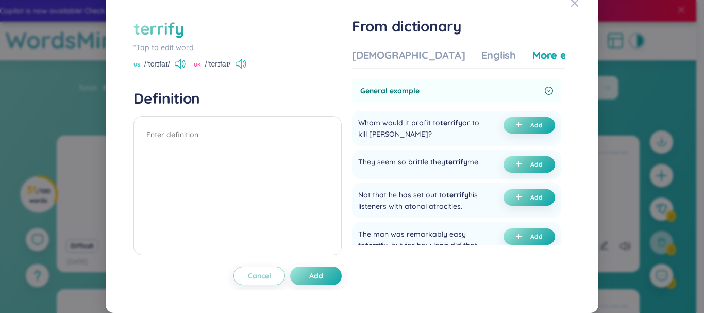
click at [246, 68] on icon at bounding box center [245, 64] width 2 height 8
click at [373, 69] on div "Vietnamese English More examples" at bounding box center [479, 58] width 255 height 21
click at [382, 62] on div "[DEMOGRAPHIC_DATA]" at bounding box center [408, 55] width 113 height 14
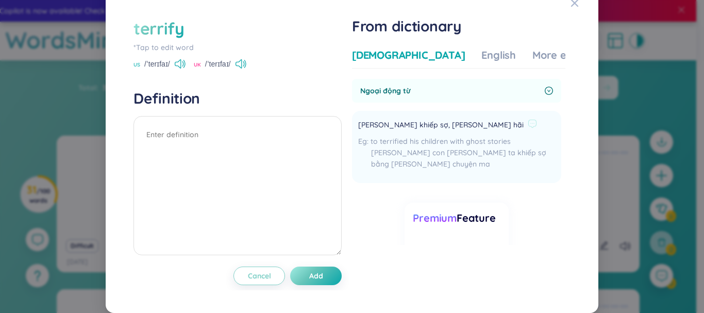
click at [393, 131] on span "[PERSON_NAME] khiếp sợ, [PERSON_NAME] hãi" at bounding box center [440, 125] width 165 height 12
copy div "[PERSON_NAME] khiếp sợ, [PERSON_NAME] hãi"
paste textarea "[PERSON_NAME] khiếp sợ, [PERSON_NAME] hãi"
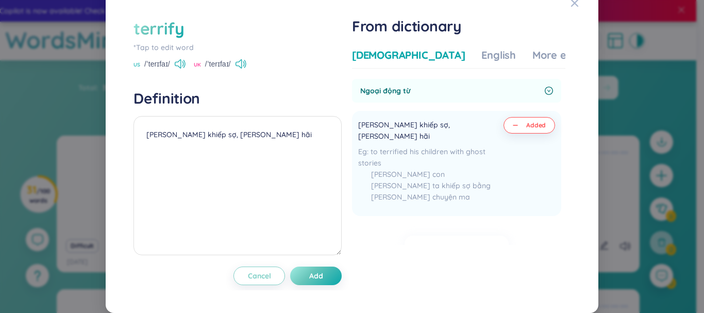
click at [501, 69] on div "Vietnamese English More examples" at bounding box center [479, 58] width 255 height 21
click at [532, 62] on div "More examples" at bounding box center [569, 55] width 75 height 14
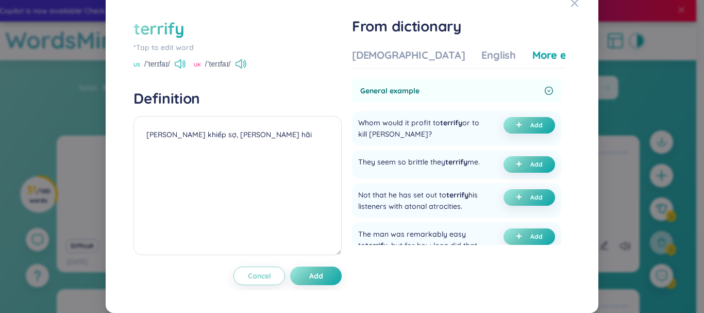
click at [415, 66] on div "Vietnamese English More examples" at bounding box center [479, 58] width 255 height 21
click at [363, 62] on div "[DEMOGRAPHIC_DATA]" at bounding box center [408, 55] width 113 height 14
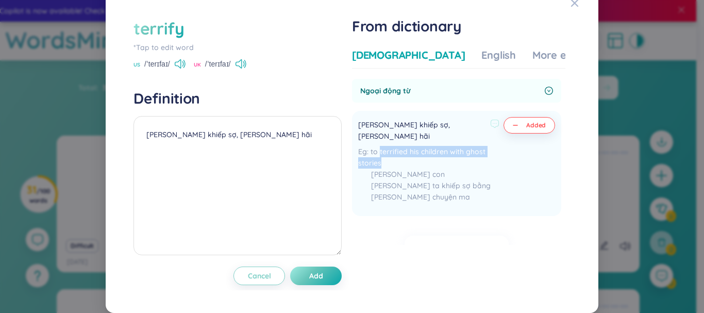
drag, startPoint x: 378, startPoint y: 153, endPoint x: 381, endPoint y: 163, distance: 10.6
click at [381, 163] on div "to terrified his children with ghost stories [PERSON_NAME] con [PERSON_NAME] ta…" at bounding box center [428, 177] width 141 height 62
click at [265, 158] on textarea "[PERSON_NAME] khiếp sợ, [PERSON_NAME] hãi" at bounding box center [237, 185] width 208 height 139
paste textarea "terrified his children with ghost stories"
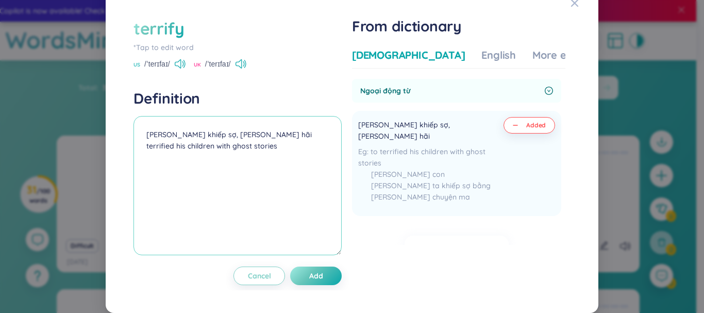
click at [143, 156] on textarea "[PERSON_NAME] khiếp sợ, [PERSON_NAME] hãi terrified his children with ghost sto…" at bounding box center [237, 185] width 208 height 139
type textarea "[PERSON_NAME] khiếp sợ, [PERSON_NAME] hãi Ex: He terrified his children with gh…"
click at [532, 62] on div "More examples" at bounding box center [569, 55] width 75 height 14
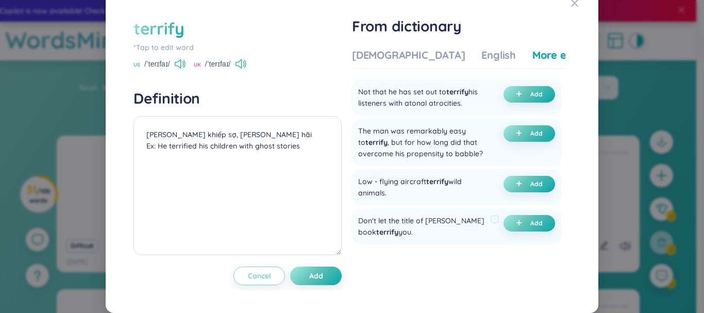
scroll to position [155, 0]
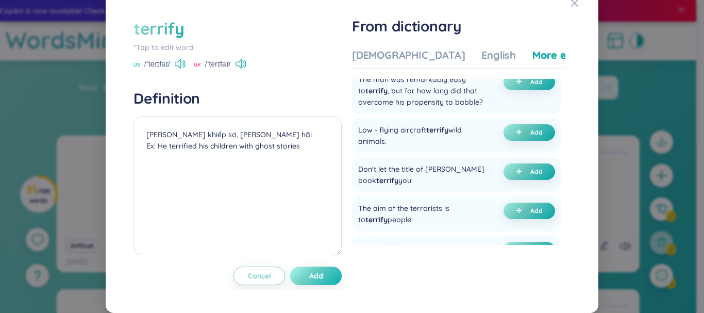
click at [319, 281] on span "Add" at bounding box center [316, 276] width 14 height 10
click at [659, 178] on div "terrify *Tap to edit word US /ˈterɪfaɪ/ [GEOGRAPHIC_DATA] /ˈterɪfaɪ/ Definition…" at bounding box center [352, 156] width 704 height 313
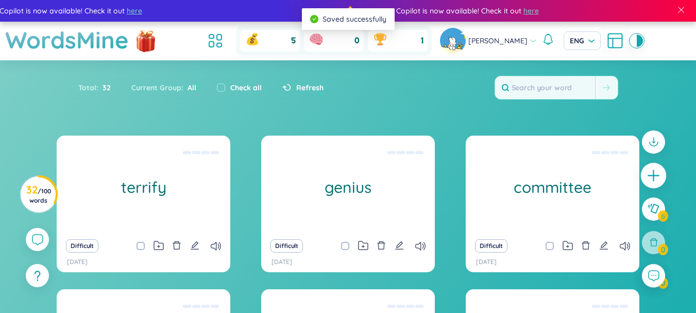
click at [656, 178] on icon "plus" at bounding box center [654, 176] width 14 height 14
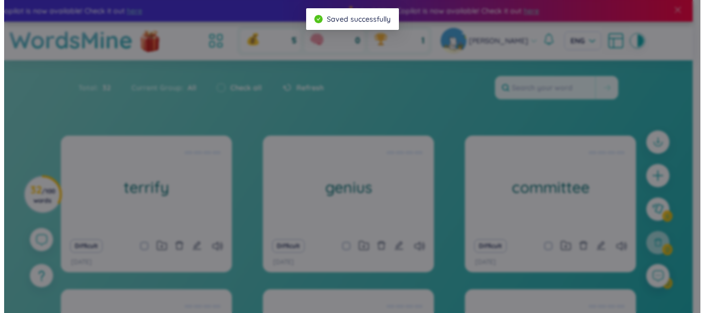
scroll to position [14, 0]
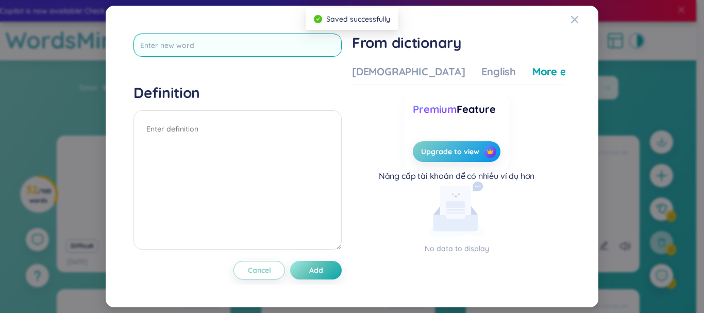
click at [241, 43] on input "text" at bounding box center [237, 44] width 208 height 23
type input "primary"
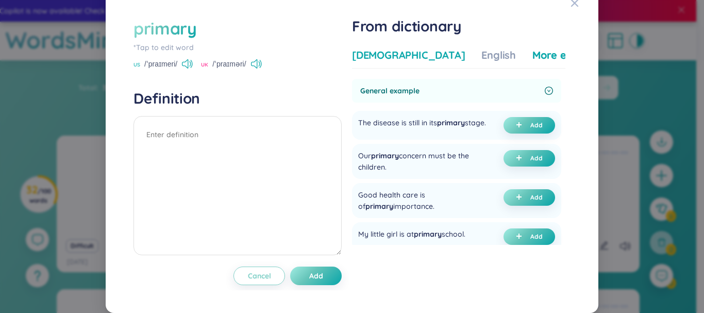
click at [352, 61] on div "[DEMOGRAPHIC_DATA]" at bounding box center [408, 55] width 113 height 14
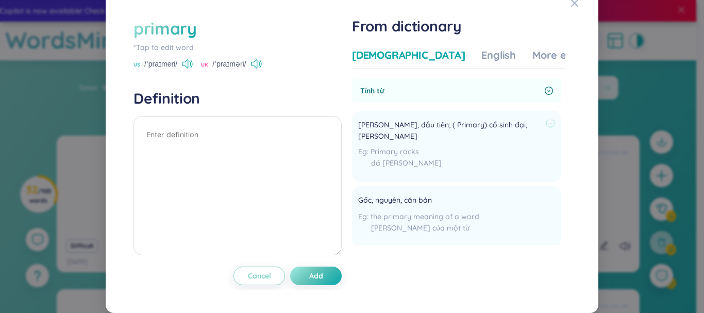
click at [397, 136] on span "[PERSON_NAME], đầu tiên; ( Primary) cổ sinh đại, [PERSON_NAME]" at bounding box center [449, 130] width 183 height 23
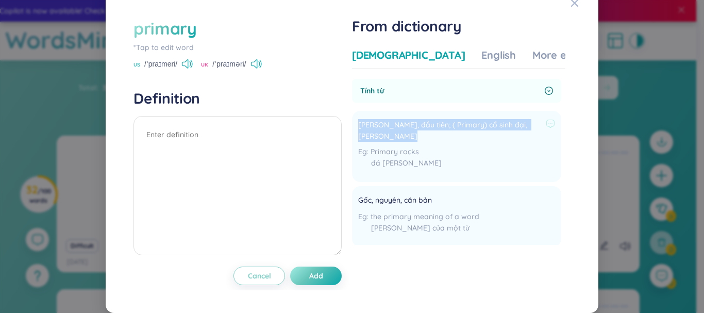
click at [398, 135] on span "[PERSON_NAME], đầu tiên; ( Primary) cổ sinh đại, [PERSON_NAME]" at bounding box center [449, 130] width 183 height 23
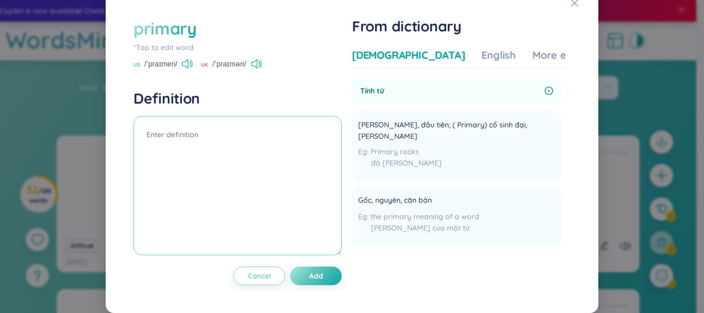
paste textarea "[PERSON_NAME], đầu tiên; ( Primary) cổ sinh đại, [PERSON_NAME]"
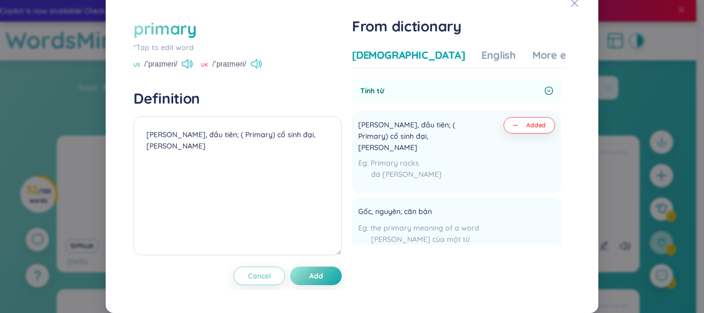
click at [256, 69] on icon at bounding box center [256, 63] width 11 height 9
click at [532, 62] on div "More examples" at bounding box center [569, 55] width 75 height 14
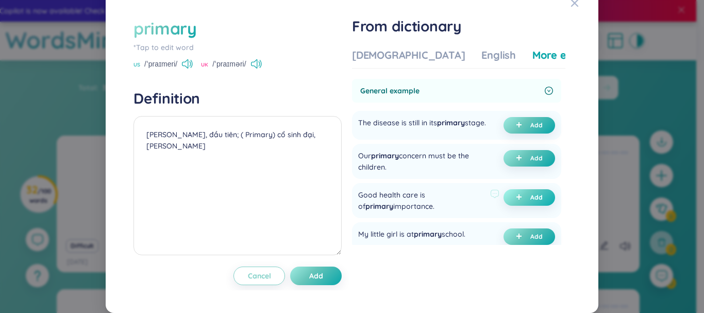
click at [519, 206] on button "Add" at bounding box center [529, 197] width 52 height 16
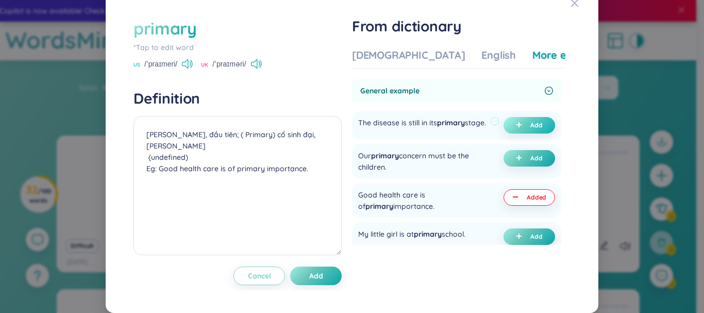
click at [516, 129] on span "plus" at bounding box center [521, 125] width 10 height 7
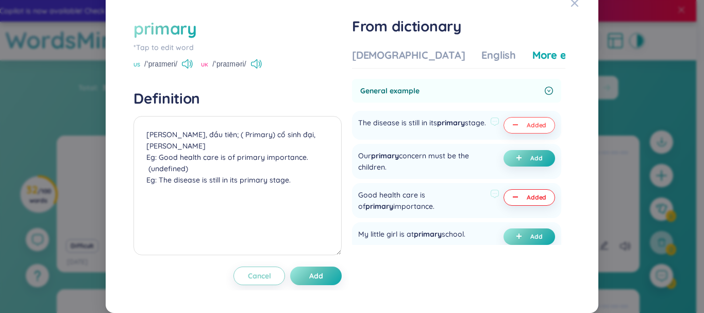
click at [431, 210] on div "Good health care is of primary importance." at bounding box center [422, 200] width 128 height 23
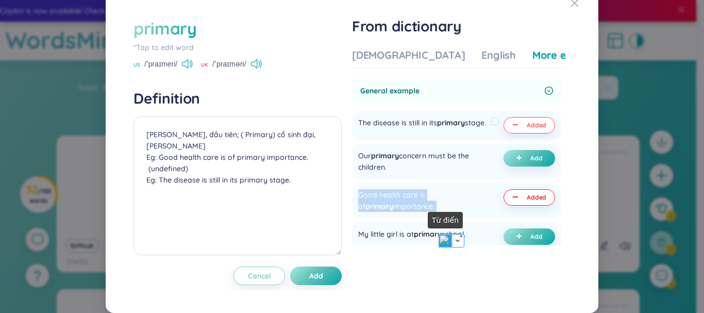
click at [440, 242] on img at bounding box center [445, 240] width 13 height 13
click at [450, 212] on div "Good health care is of primary importance." at bounding box center [422, 200] width 128 height 23
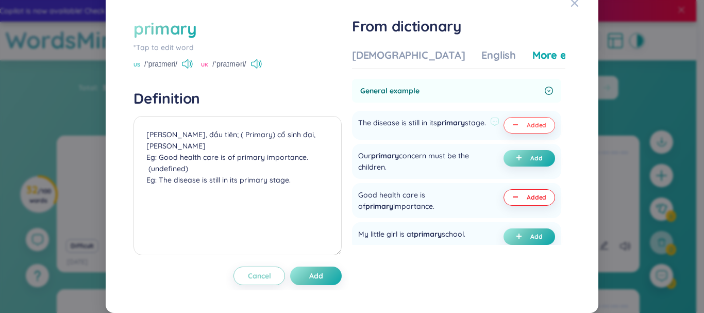
scroll to position [52, 0]
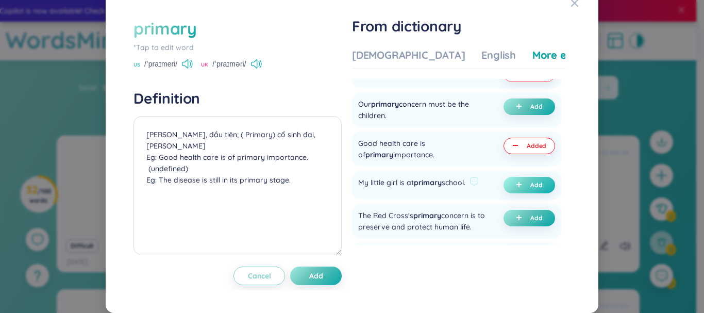
click at [519, 187] on icon "plus" at bounding box center [519, 184] width 1 height 5
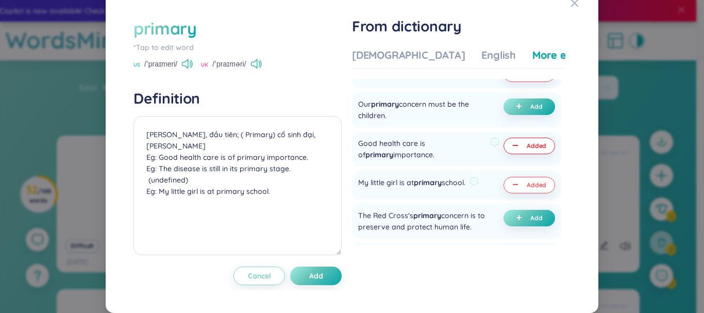
click at [394, 160] on div "Good health care is of primary importance." at bounding box center [422, 149] width 128 height 23
click at [311, 285] on button "Add" at bounding box center [316, 275] width 52 height 19
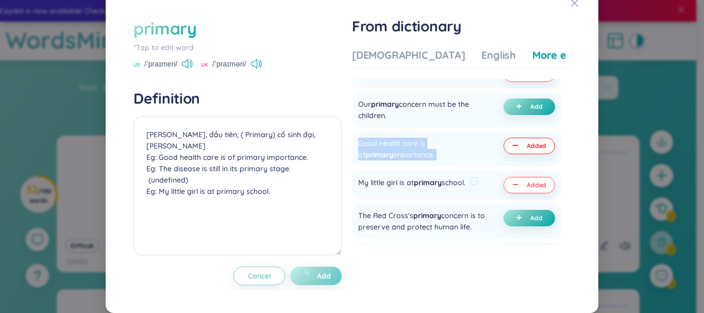
type textarea "[PERSON_NAME], đầu tiên; ( Primary) cổ sinh đại, [PERSON_NAME] Eg: Good health …"
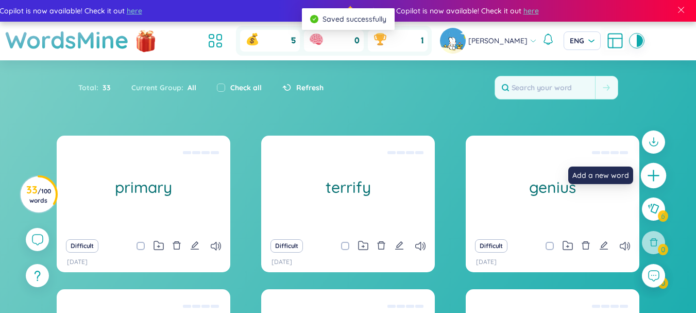
click at [660, 176] on icon "plus" at bounding box center [654, 176] width 14 height 14
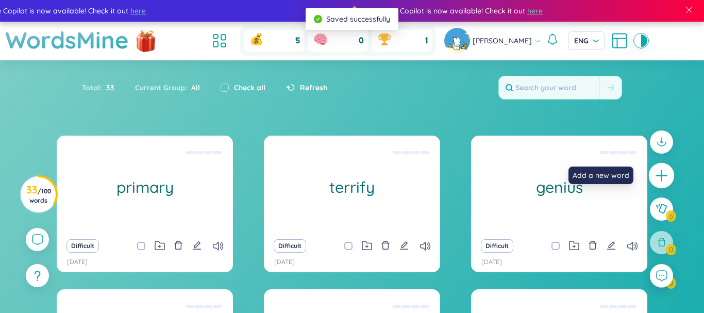
scroll to position [14, 0]
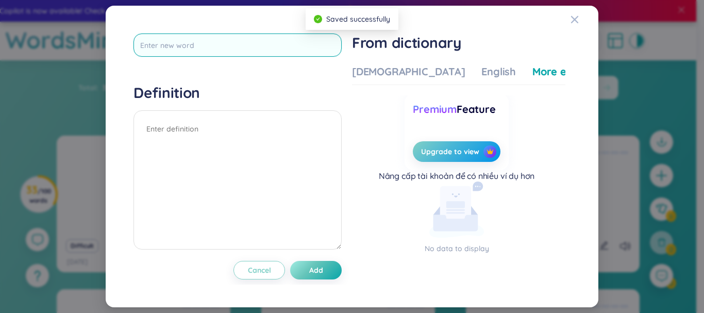
click at [285, 46] on input "text" at bounding box center [237, 44] width 208 height 23
type input "comprise"
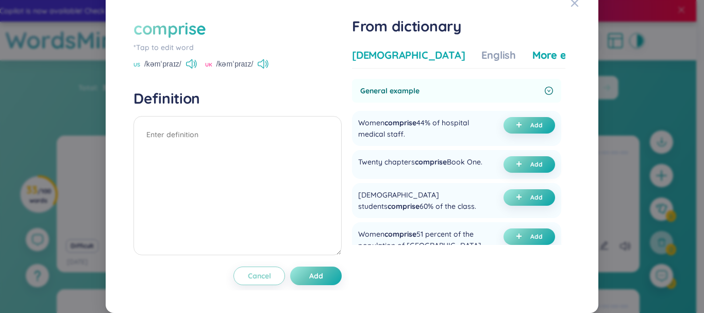
click at [363, 62] on div "[DEMOGRAPHIC_DATA]" at bounding box center [408, 55] width 113 height 14
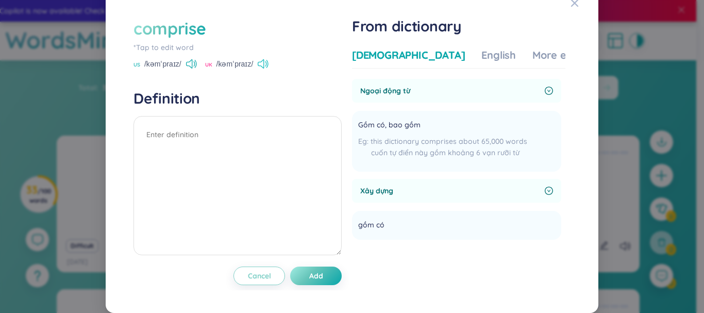
click at [262, 69] on icon at bounding box center [263, 63] width 11 height 9
click at [405, 131] on span "Gồm có, bao gồm" at bounding box center [389, 125] width 62 height 12
click at [197, 147] on textarea at bounding box center [237, 185] width 208 height 139
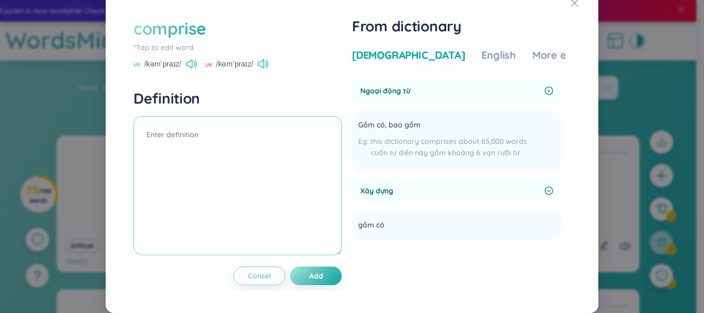
paste textarea "Gồm có, bao gồm"
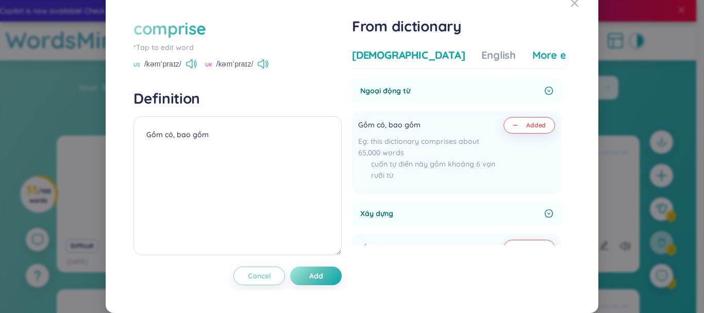
click at [532, 62] on div "More examples" at bounding box center [569, 55] width 75 height 14
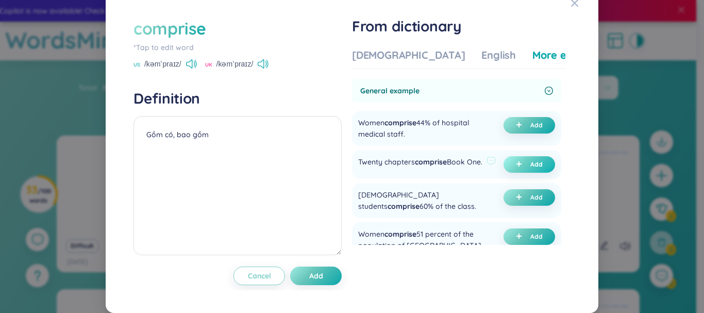
click at [519, 169] on button "Add" at bounding box center [529, 164] width 52 height 16
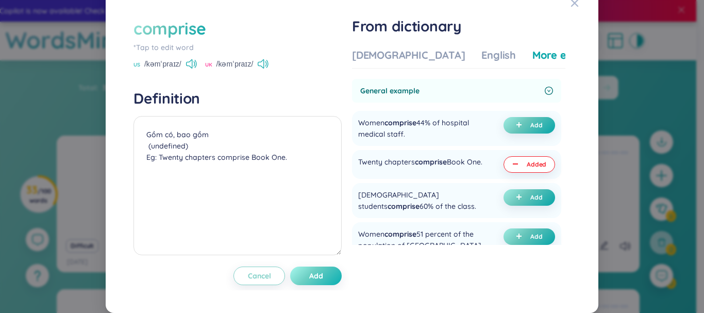
click at [326, 285] on button "Add" at bounding box center [316, 275] width 52 height 19
type textarea "Gồm có, bao gồm (undefined) Eg: Twenty chapters comprise Book One."
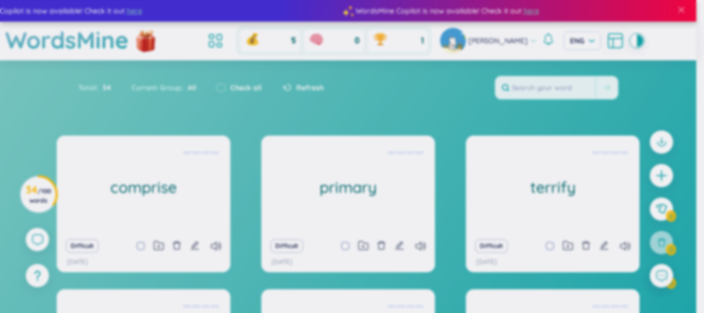
click at [555, 150] on textarea "Gồm có, bao gồm (undefined) Eg: Twenty chapters comprise Book One." at bounding box center [576, 164] width 42 height 28
click at [600, 151] on div "Women comprise 44% of hospital medical staff." at bounding box center [613, 153] width 26 height 5
drag, startPoint x: 566, startPoint y: 160, endPoint x: 428, endPoint y: 173, distance: 138.7
click at [554, 179] on div "comprise *Tap to edit word US /kəmˈpraɪz/ UK /kəmˈpraɪz/ Definition Gồm có, bao…" at bounding box center [599, 158] width 90 height 56
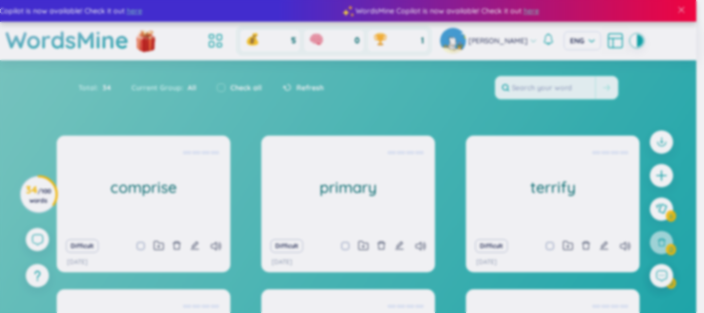
click at [555, 151] on textarea "Gồm có, bao gồm (undefined) Eg: Twenty chapters comprise Book One." at bounding box center [576, 164] width 42 height 28
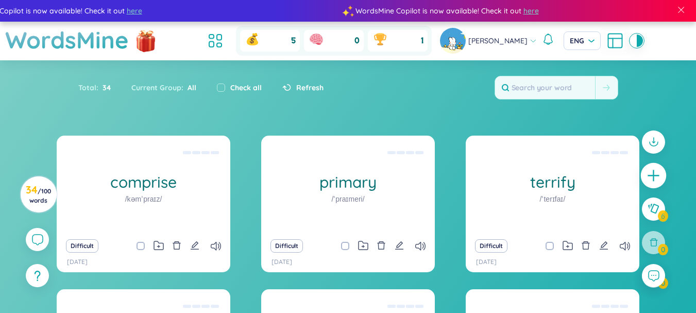
click at [656, 173] on icon "plus" at bounding box center [654, 176] width 14 height 14
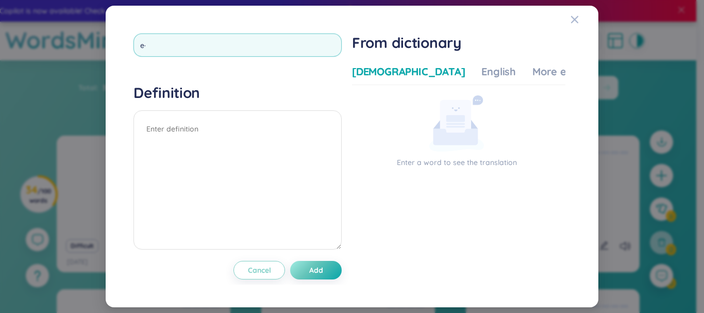
type input "e"
type input "ẽ"
type input "exhume"
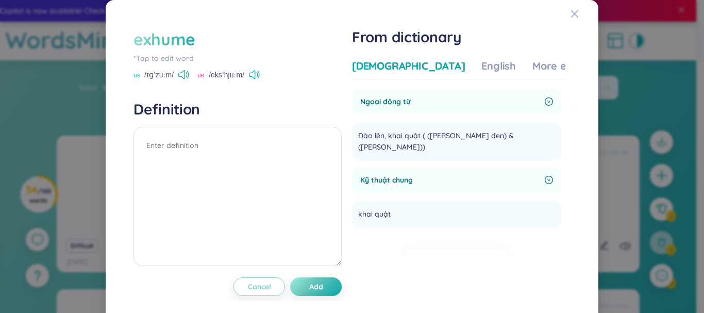
click at [260, 75] on div "US /ɪɡˈzuːm/ UK /eksˈhjuːm/" at bounding box center [237, 75] width 208 height 9
click at [256, 76] on icon at bounding box center [254, 74] width 11 height 9
click at [388, 132] on span "Đào lên, khai quật ( (nghĩa đen) & (nghĩa bóng))" at bounding box center [449, 141] width 183 height 23
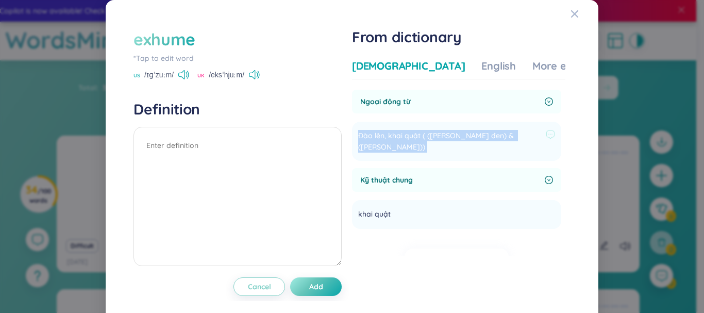
click at [388, 132] on span "Đào lên, khai quật ( (nghĩa đen) & (nghĩa bóng))" at bounding box center [449, 141] width 183 height 23
copy section "Đào lên, khai quật ( (nghĩa đen) & (nghĩa bóng)) Add"
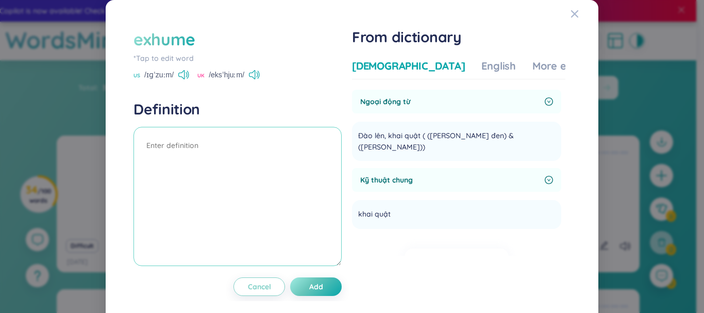
click at [154, 141] on textarea at bounding box center [237, 196] width 208 height 139
paste textarea "Đào lên, khai quật ( (nghĩa đen) & (nghĩa bóng))"
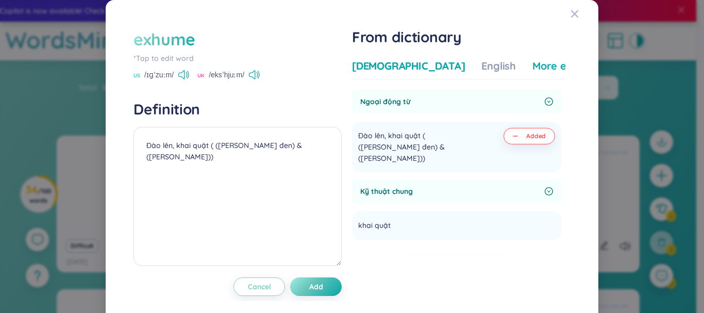
click at [532, 63] on div "More examples" at bounding box center [569, 66] width 75 height 14
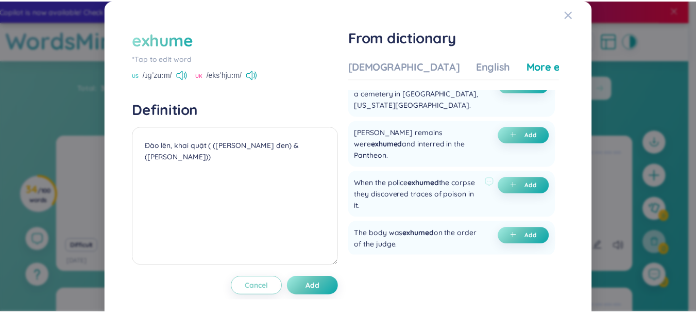
scroll to position [155, 0]
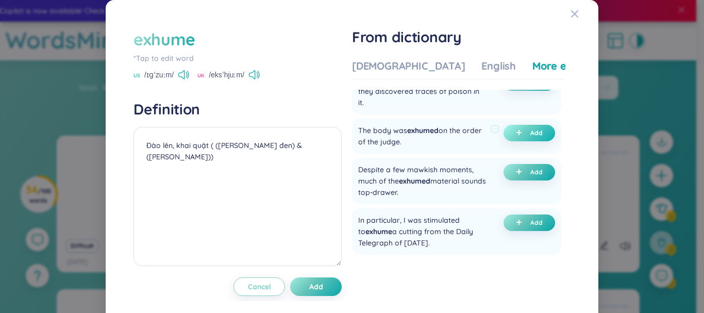
click at [519, 131] on button "Add" at bounding box center [529, 133] width 52 height 16
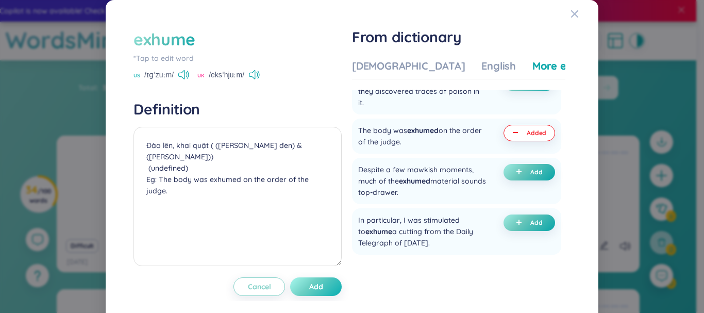
click at [327, 290] on button "Add" at bounding box center [316, 286] width 52 height 19
type textarea "Đào lên, khai quật ( (nghĩa đen) & (nghĩa bóng)) (undefined) Eg: The body was e…"
